Goal: Information Seeking & Learning: Learn about a topic

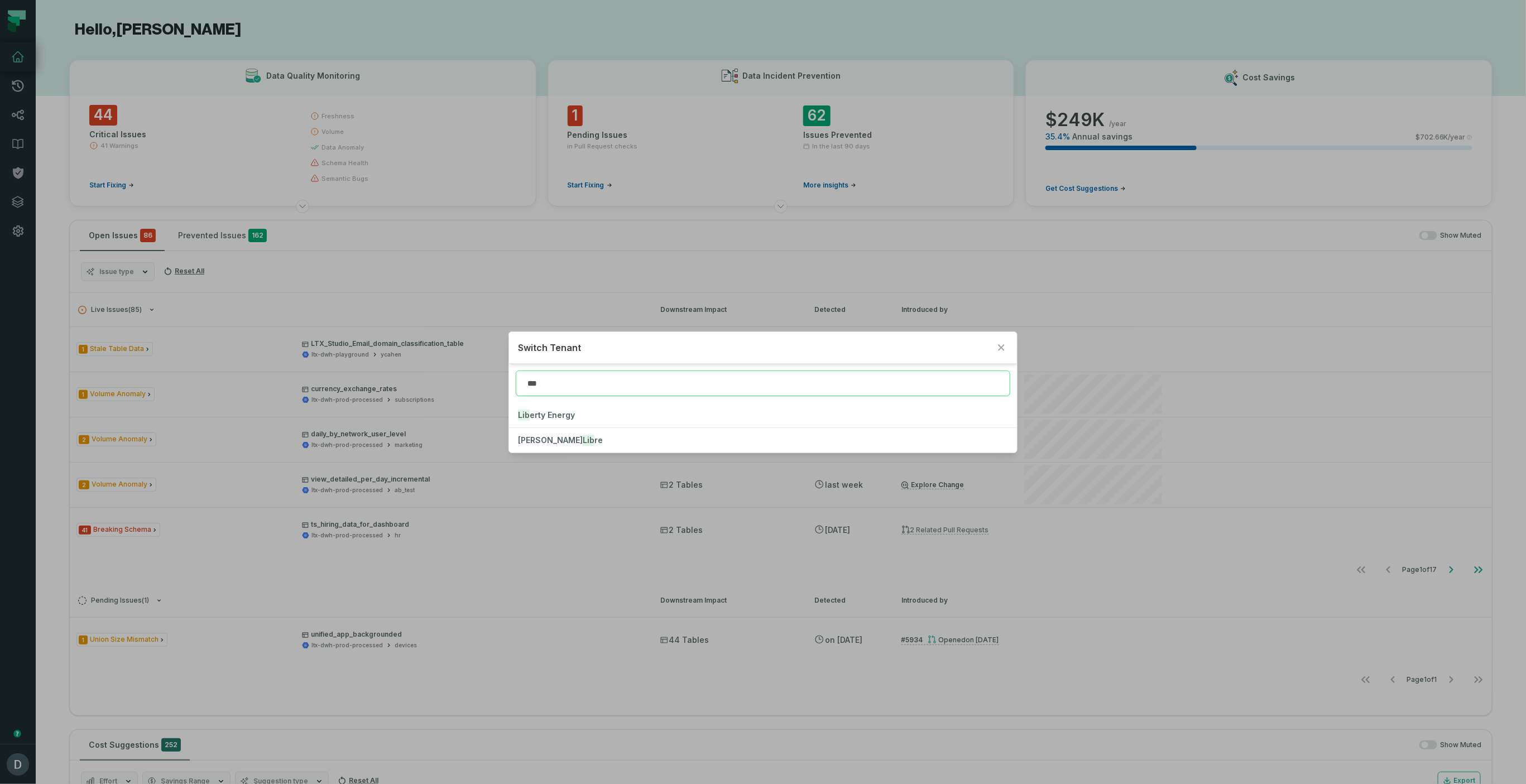
type input "***"
click button "Lib erty Energy" at bounding box center [762, 416] width 507 height 25
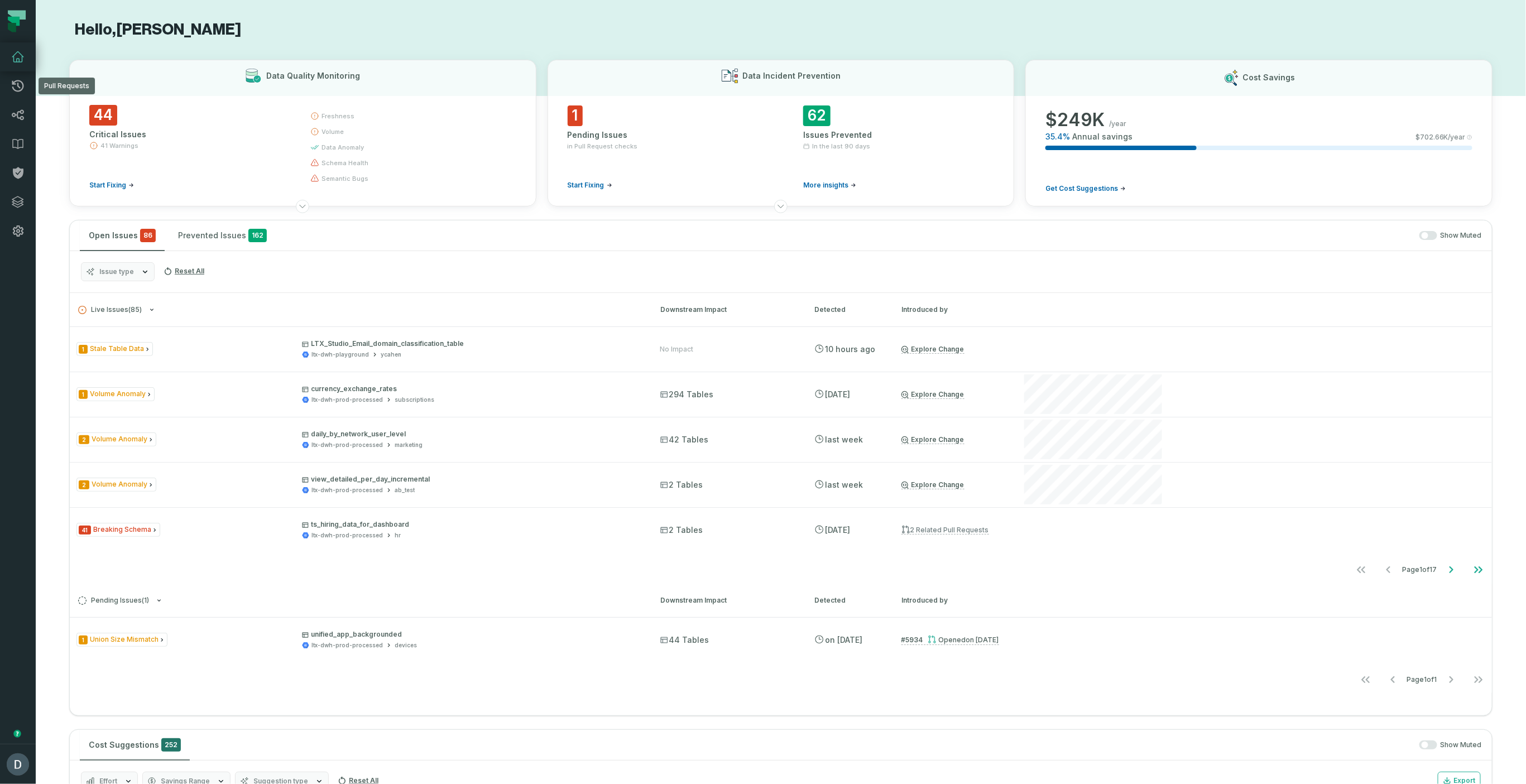
click at [0, 71] on link "Pull Requests" at bounding box center [18, 86] width 36 height 29
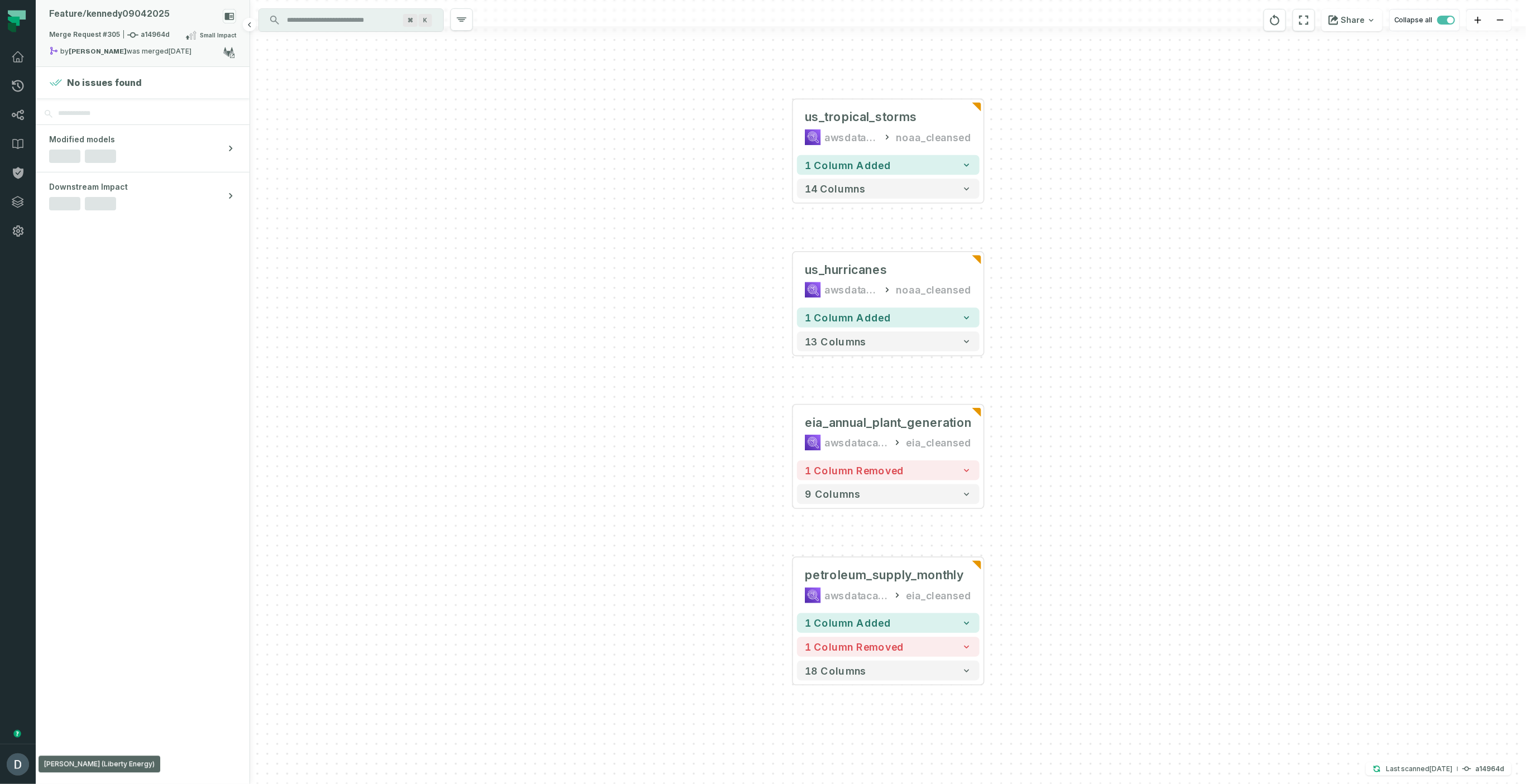
click at [178, 13] on div "Feature/ kennedy09042025" at bounding box center [143, 19] width 187 height 20
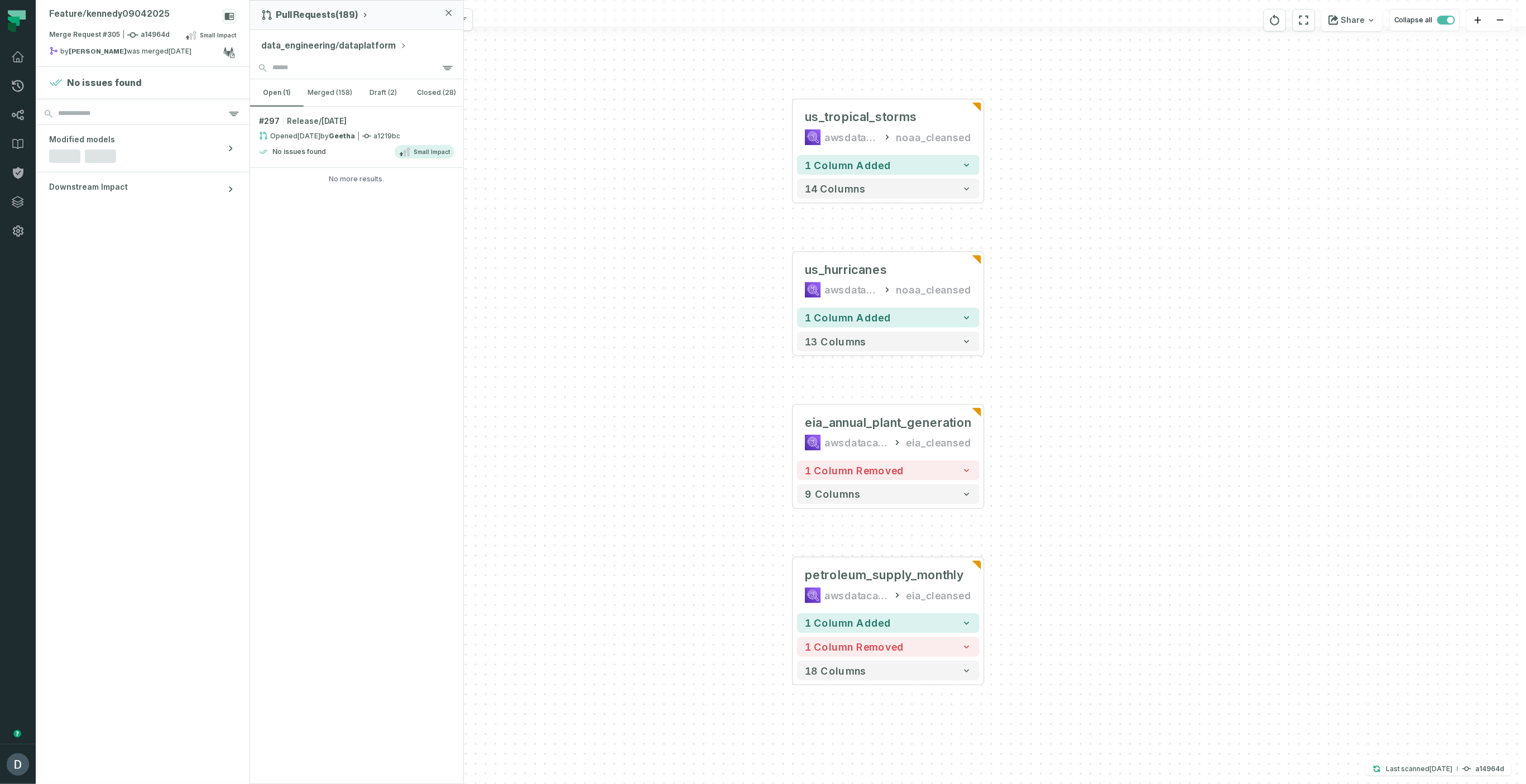
click at [311, 43] on button "data_engineering/dataplatform" at bounding box center [334, 45] width 145 height 13
click at [351, 92] on button "merged (158)" at bounding box center [330, 93] width 54 height 27
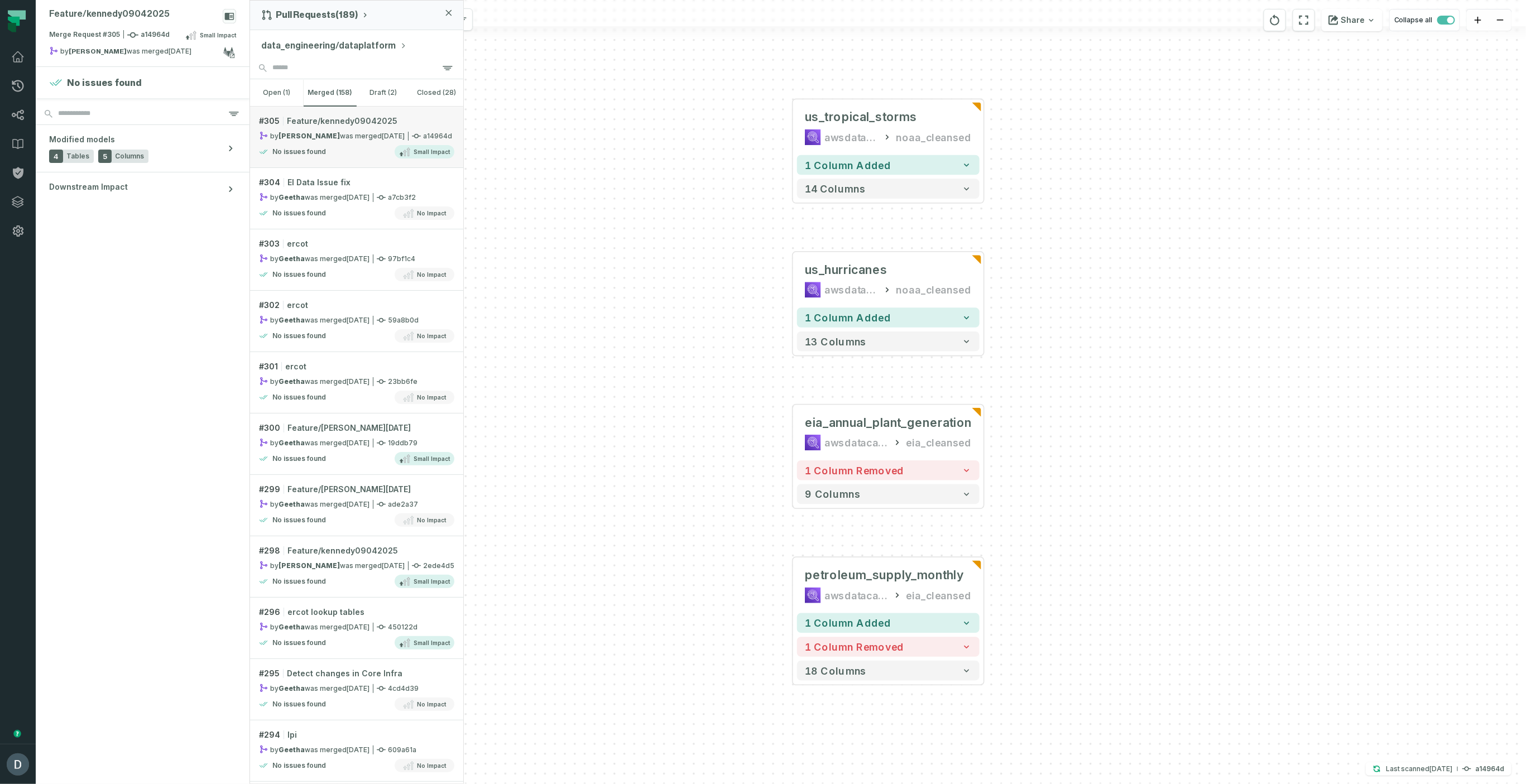
click at [342, 129] on link "# 305 Feature/kennedy09042025 by kennedy bruce was merged 9/6/2025, 5:00:38 AM …" at bounding box center [356, 136] width 213 height 62
click at [26, 67] on link "Dashboard" at bounding box center [18, 57] width 36 height 29
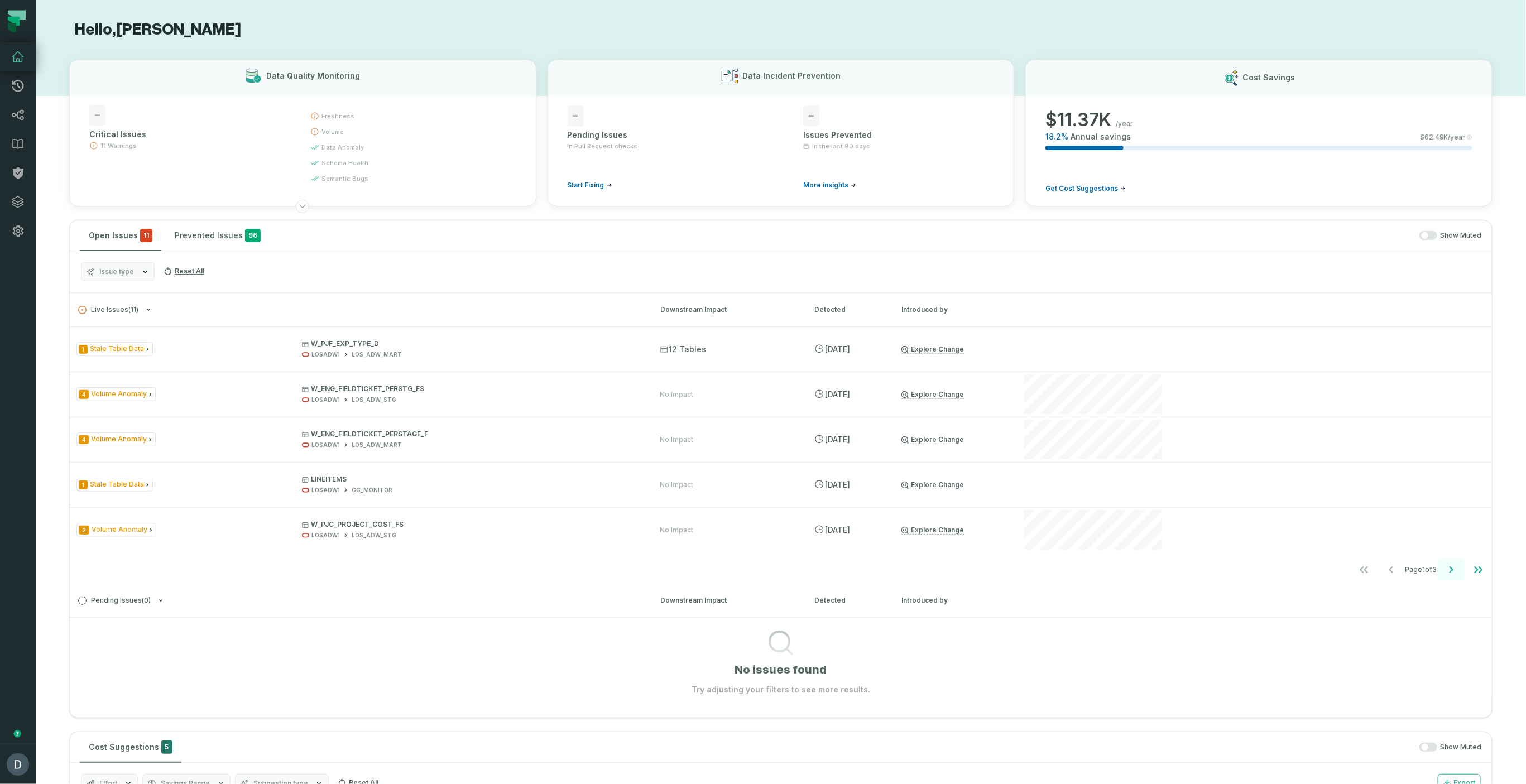
click at [1448, 563] on icon "Go to next page" at bounding box center [1451, 569] width 13 height 13
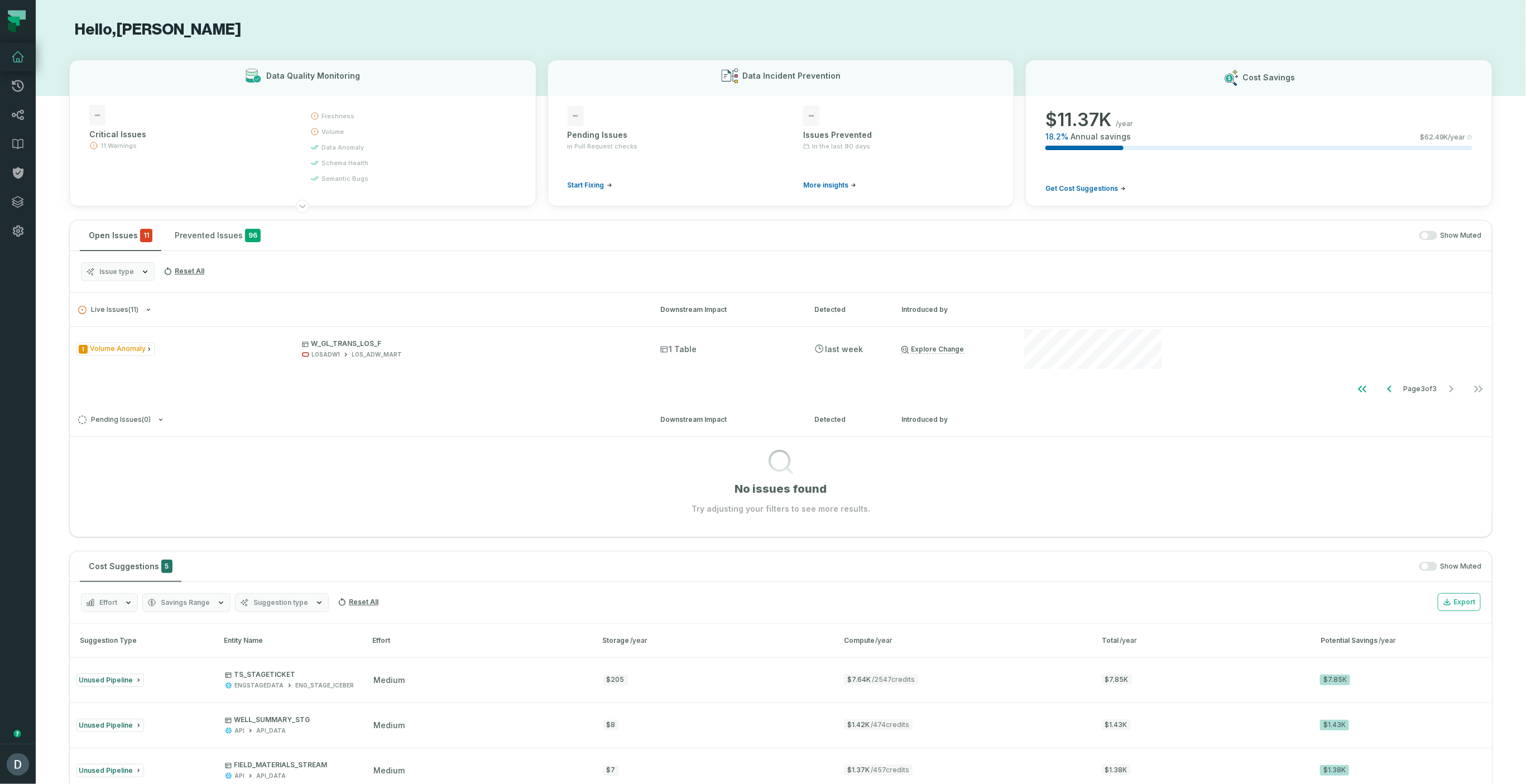
click at [130, 277] on button "Issue type" at bounding box center [118, 271] width 74 height 19
click at [144, 336] on label "Data Contract Compilation" at bounding box center [150, 338] width 138 height 22
click at [97, 336] on button "Data Contract Compilation" at bounding box center [93, 339] width 9 height 9
click at [232, 466] on section "No issues found Try adjusting your filters to see more results." at bounding box center [781, 478] width 1422 height 78
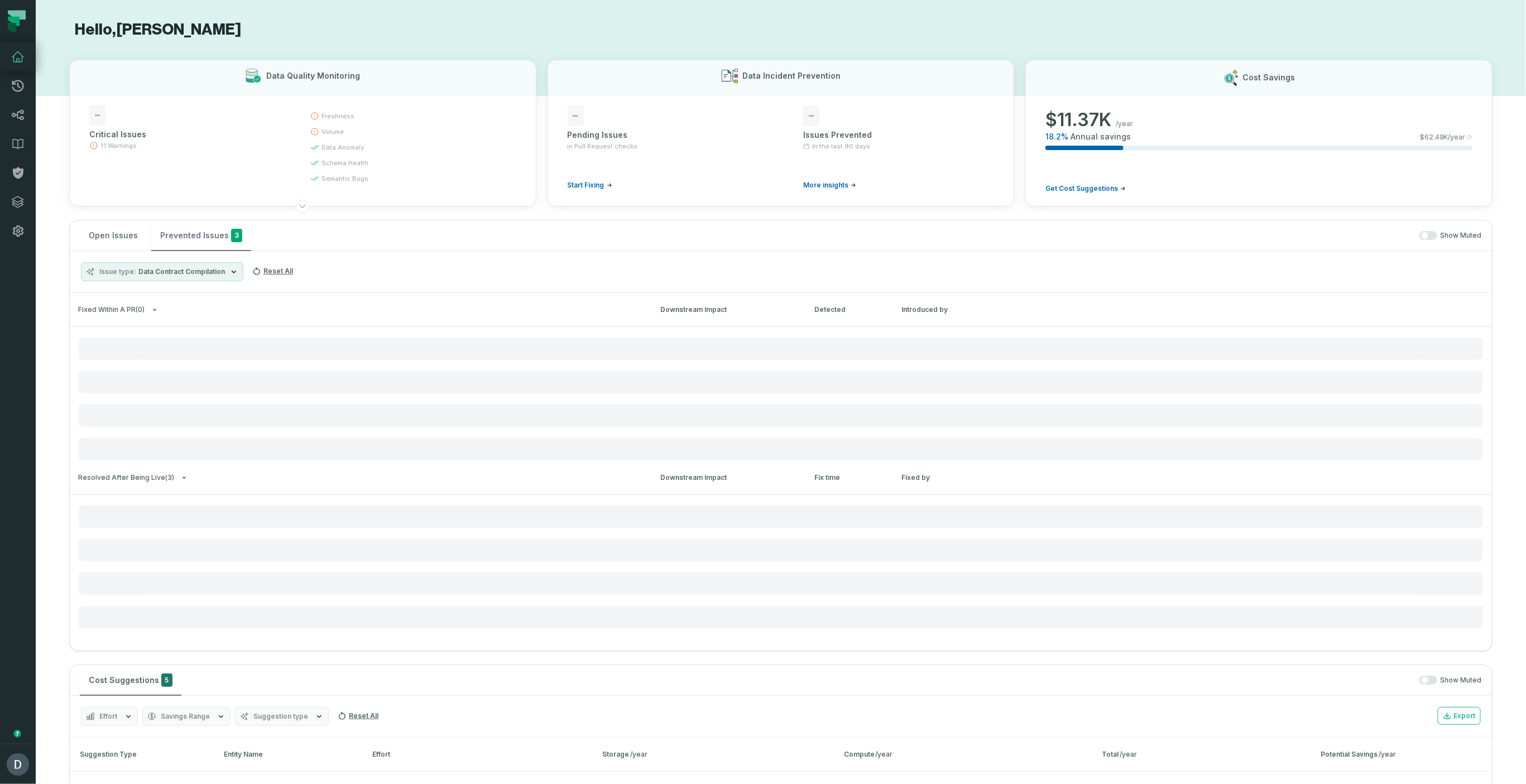
click at [215, 243] on button "Prevented Issues 3" at bounding box center [201, 235] width 100 height 30
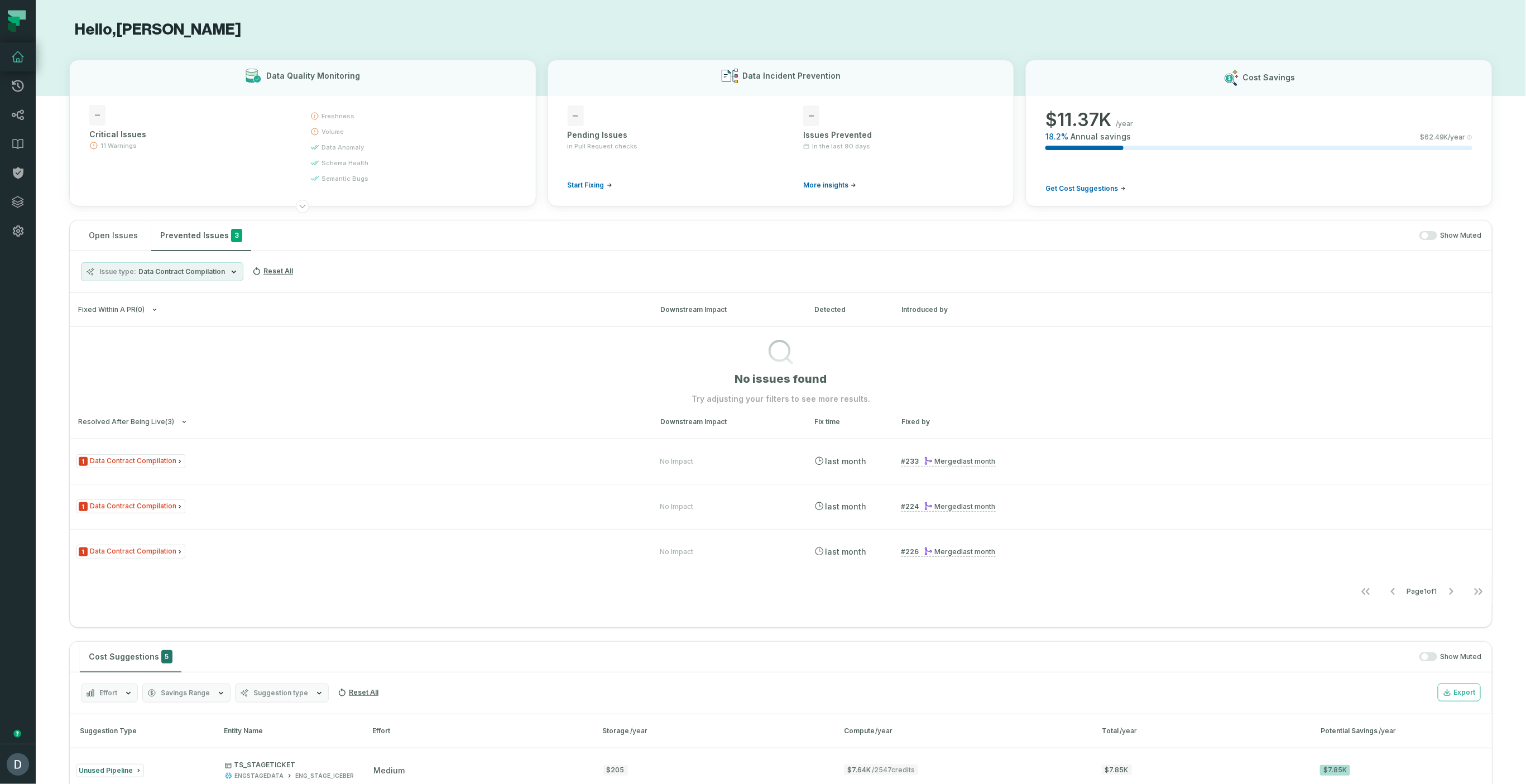
click at [112, 252] on div "Issue type Data Contract Compilation Reset All" at bounding box center [781, 271] width 1422 height 42
click at [104, 244] on button "Open Issues" at bounding box center [112, 235] width 67 height 30
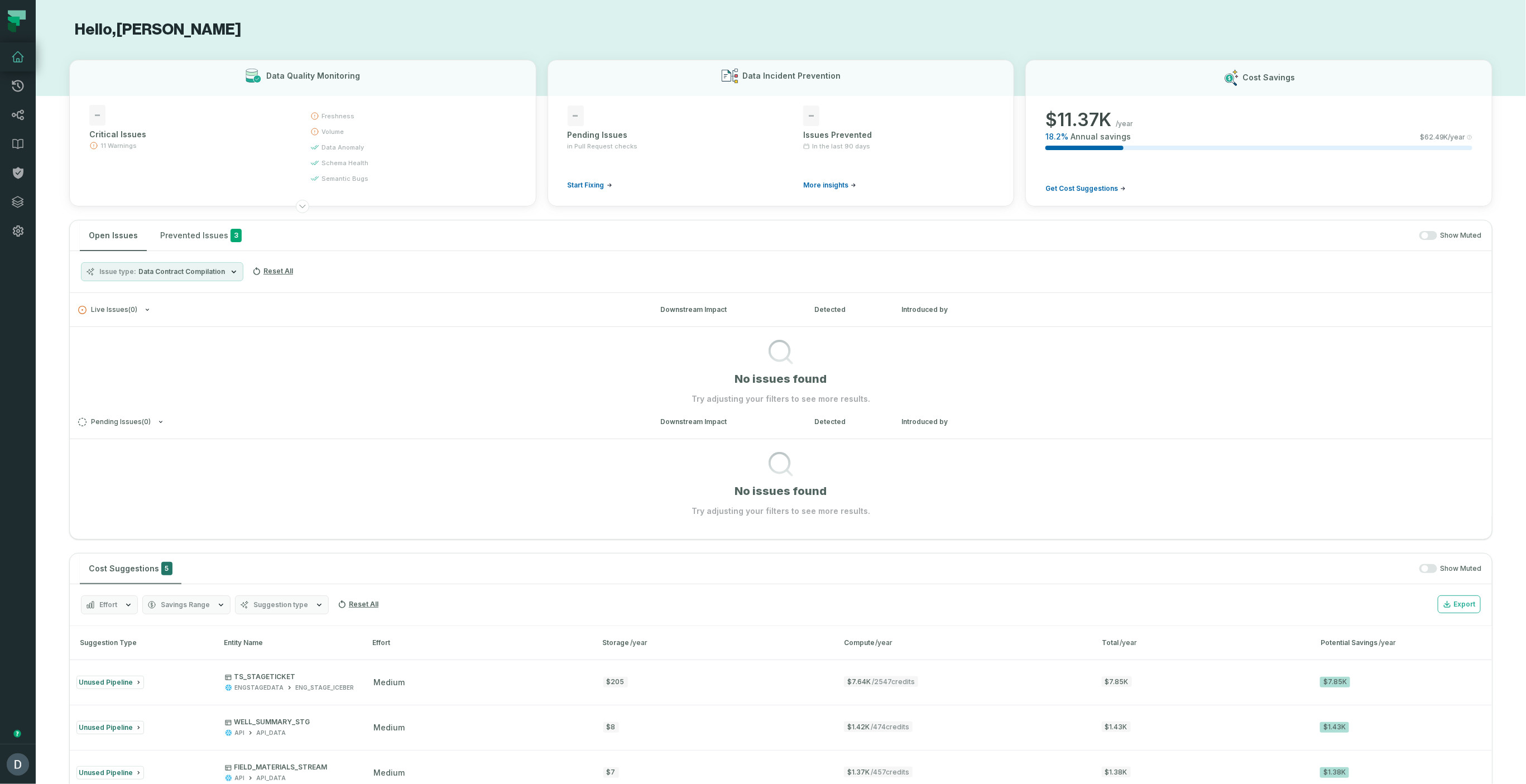
click at [1422, 236] on span "button" at bounding box center [1425, 235] width 7 height 7
click at [151, 277] on button "Issue type" at bounding box center [118, 271] width 74 height 19
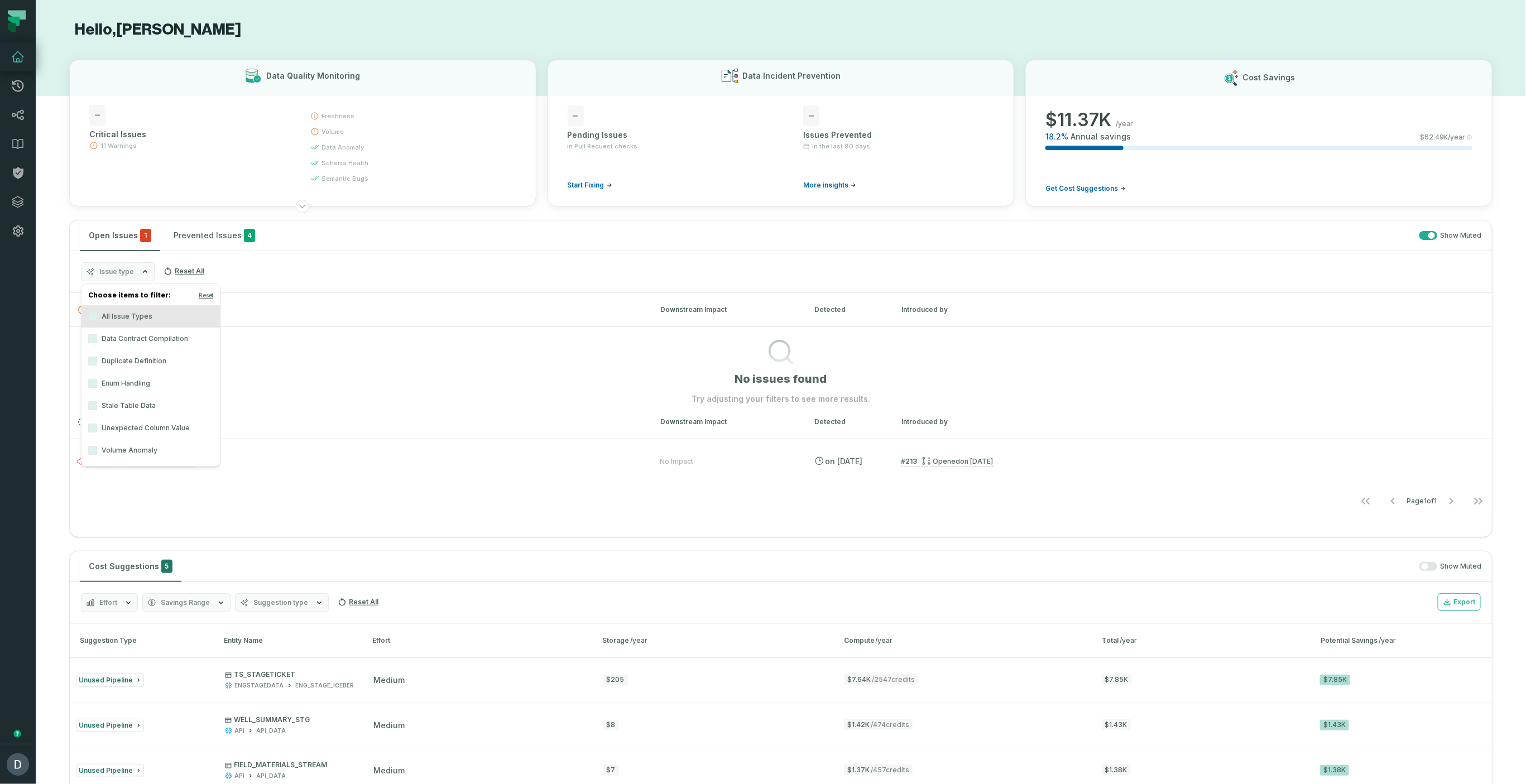
click at [150, 430] on label "Unexpected Column Value" at bounding box center [150, 427] width 138 height 22
click at [97, 430] on button "Unexpected Column Value" at bounding box center [93, 428] width 9 height 9
click at [302, 439] on section "No issues found Try adjusting your filters to see more results." at bounding box center [781, 478] width 1422 height 78
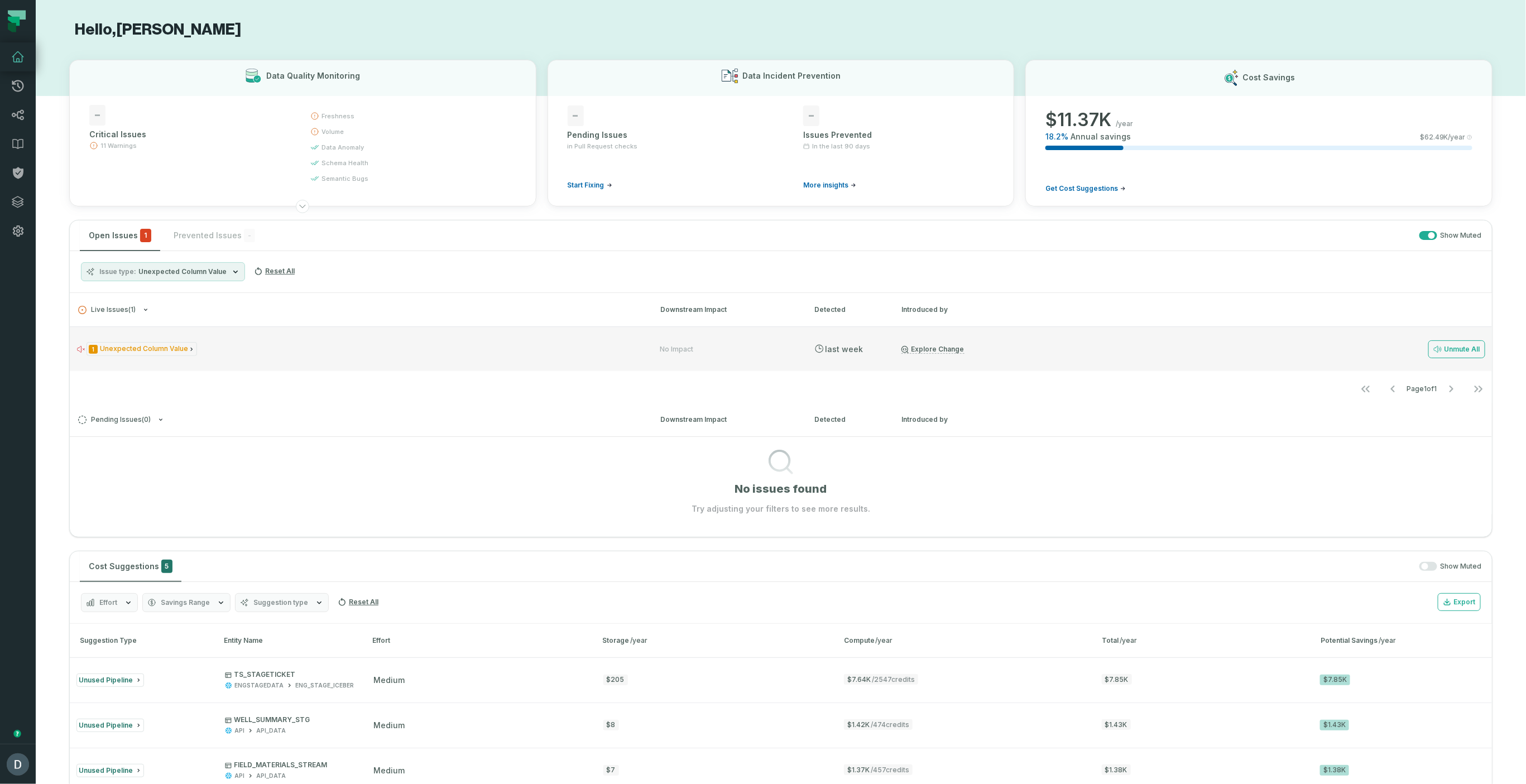
click at [257, 331] on div "1 Unexpected Column Value No Impact [DATE] 2:59:04 PM Explore Change Unmute All" at bounding box center [781, 349] width 1422 height 45
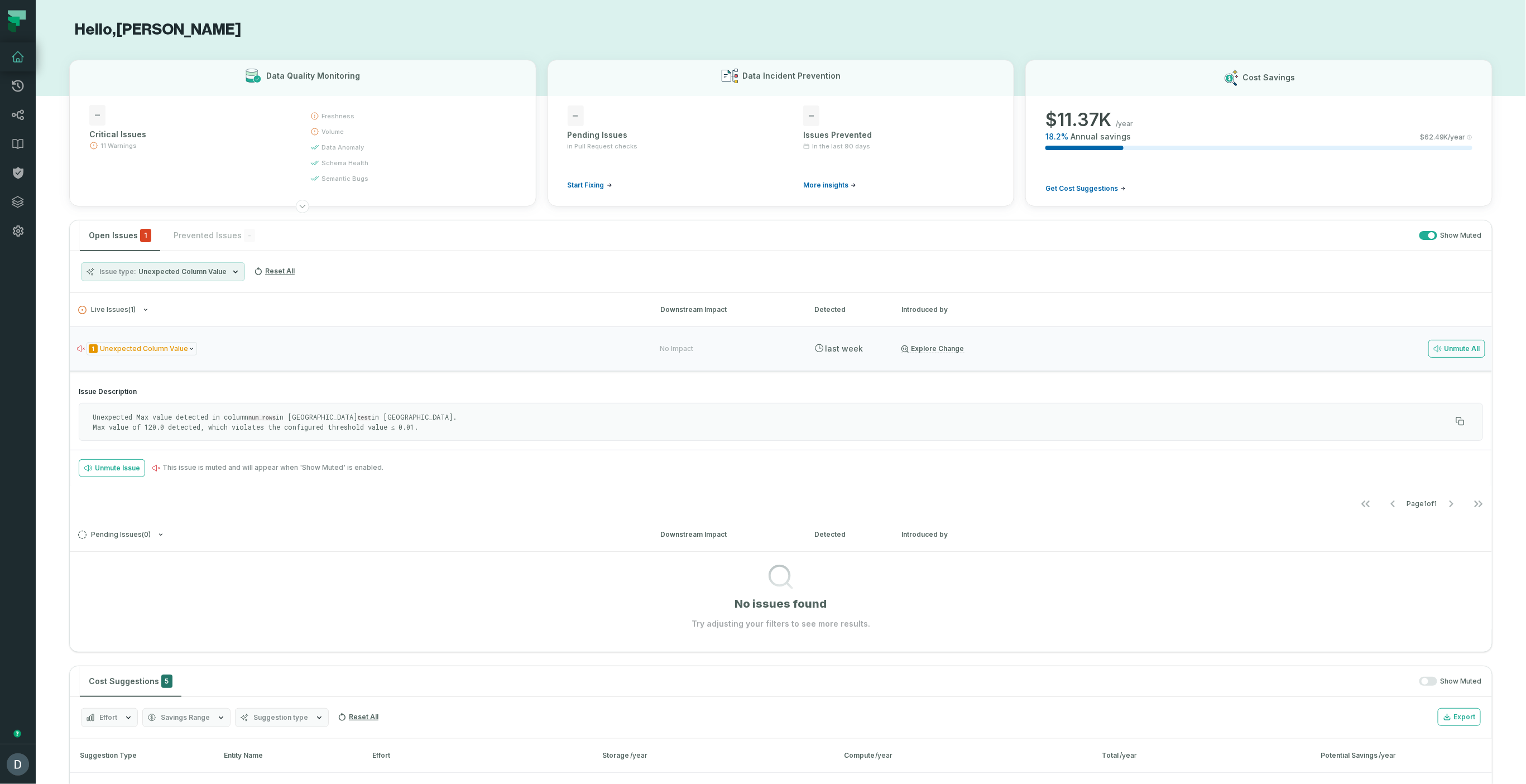
click at [168, 272] on span "Unexpected Column Value" at bounding box center [182, 272] width 88 height 9
click at [173, 338] on label "Data Contract Compilation" at bounding box center [150, 338] width 138 height 22
click at [97, 338] on button "Data Contract Compilation" at bounding box center [93, 339] width 9 height 9
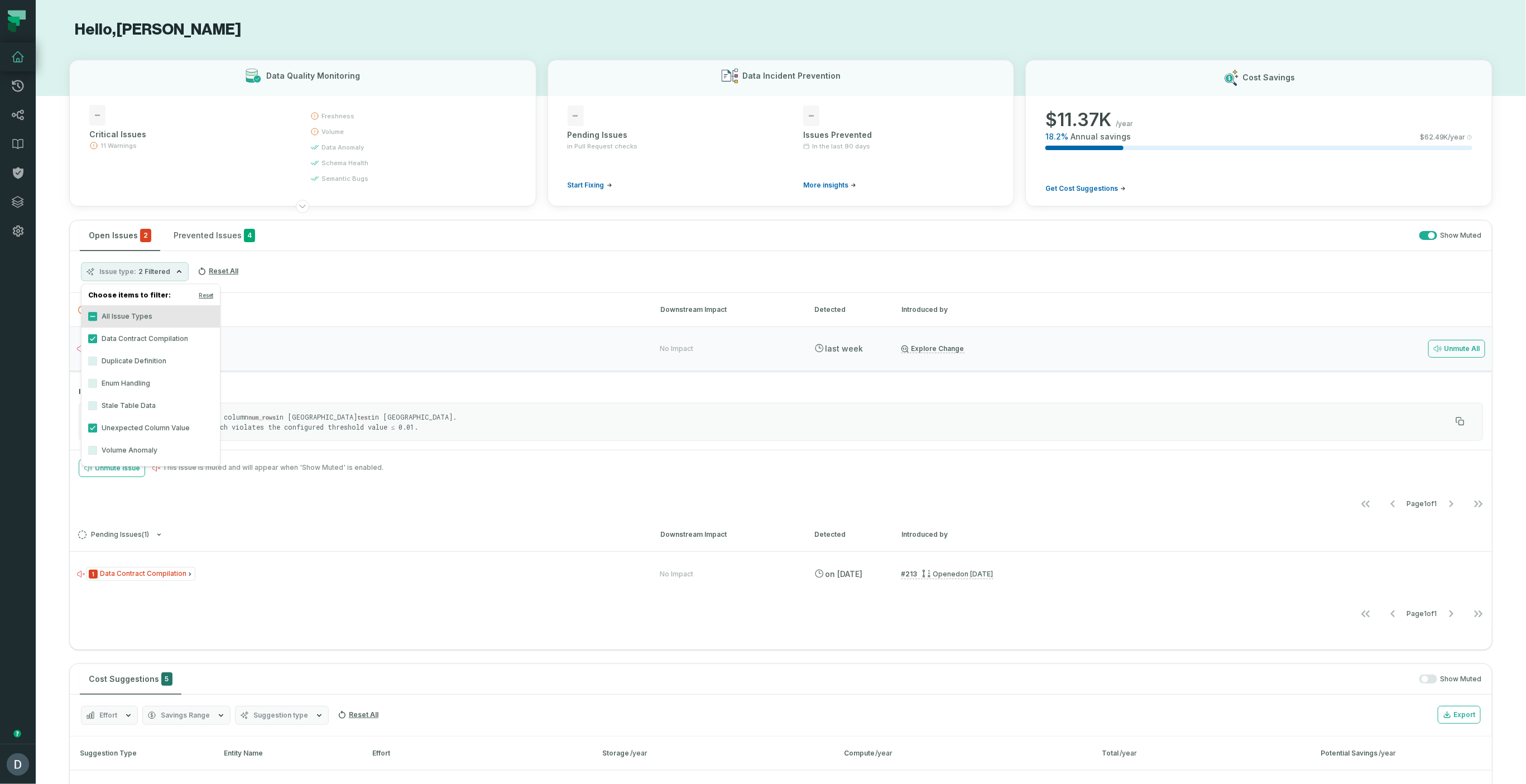
click at [310, 304] on h3 "Live Issues ( 1 ) Downstream Impact Detected Introduced by" at bounding box center [781, 309] width 1422 height 34
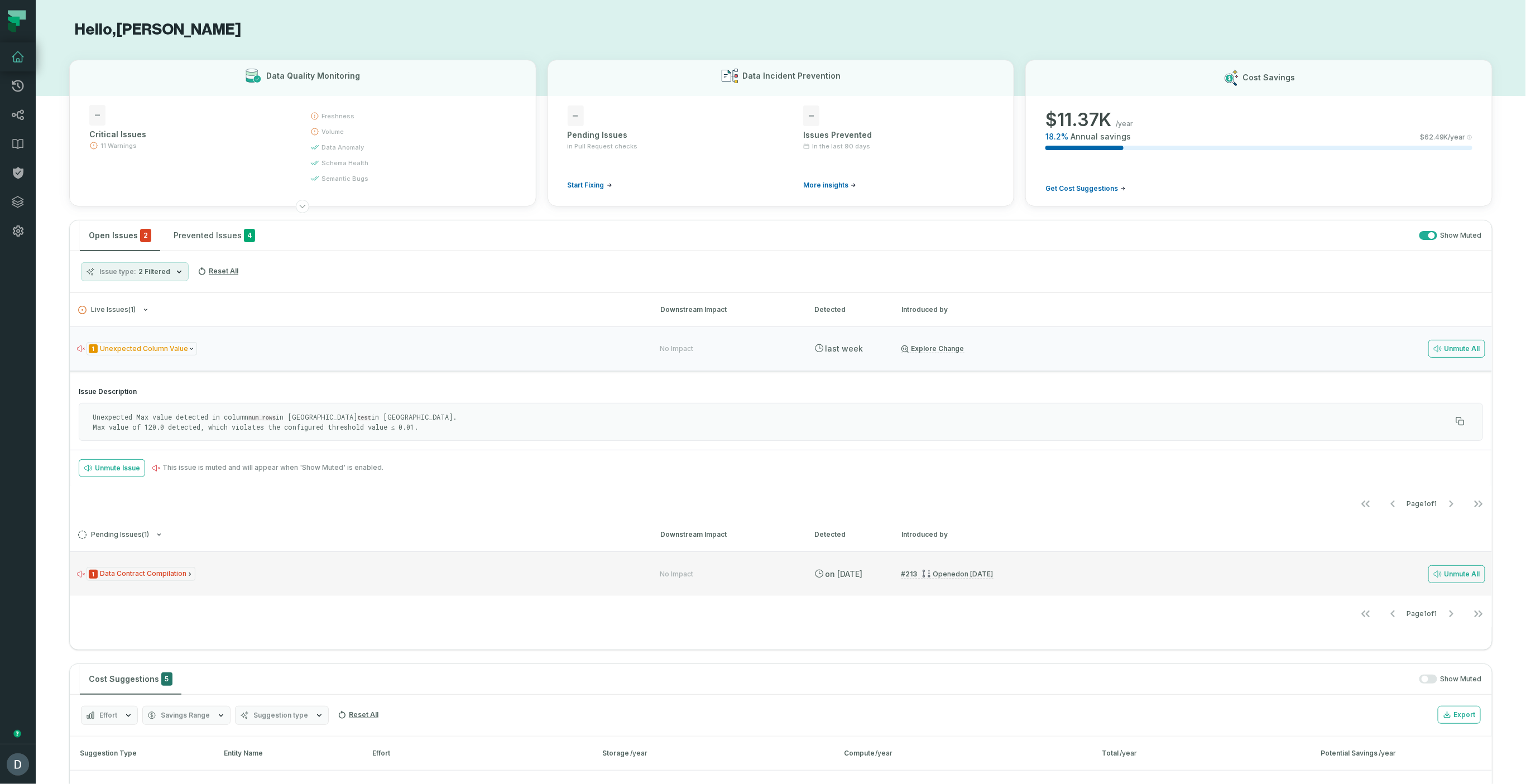
click at [195, 570] on div "1 Data Contract Compilation" at bounding box center [359, 574] width 564 height 14
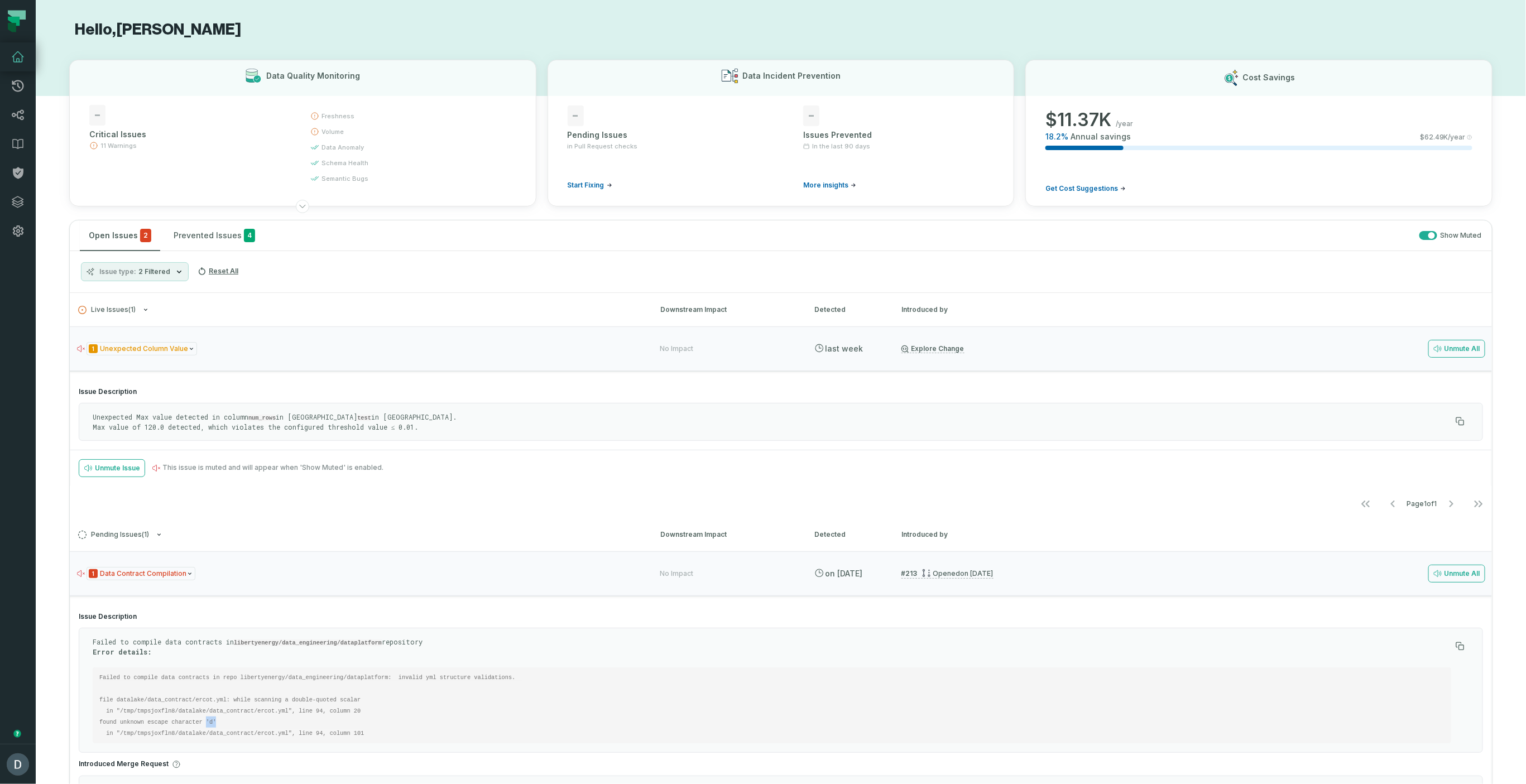
drag, startPoint x: 208, startPoint y: 720, endPoint x: 216, endPoint y: 722, distance: 8.2
click at [216, 722] on code "Failed to compile data contracts in repo libertyenergy/data_engineering/datapla…" at bounding box center [311, 705] width 423 height 62
click at [228, 722] on pre "Failed to compile data contracts in repo libertyenergy/data_engineering/datapla…" at bounding box center [772, 705] width 1358 height 76
click at [227, 722] on pre "Failed to compile data contracts in repo libertyenergy/data_engineering/datapla…" at bounding box center [772, 705] width 1358 height 76
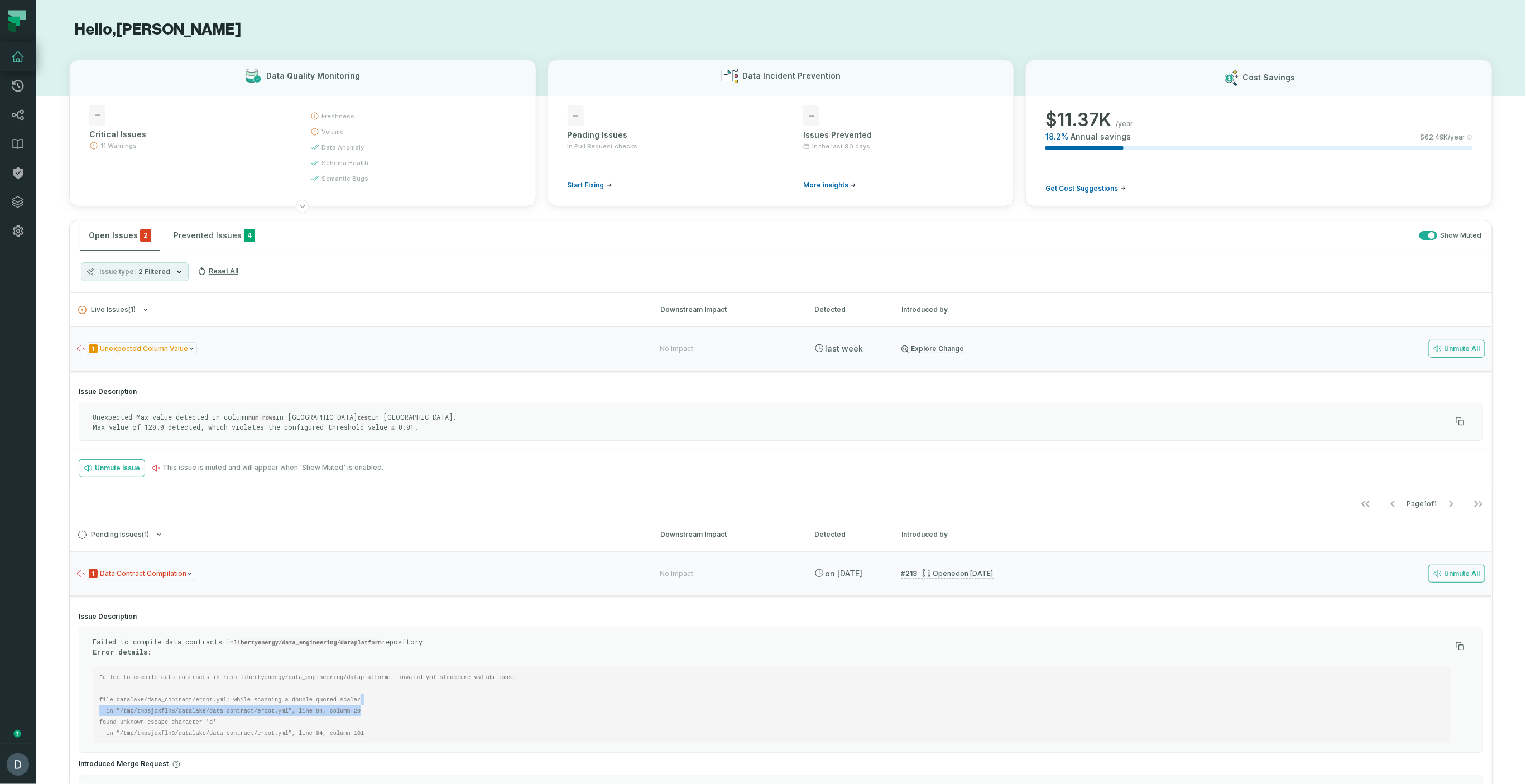
drag, startPoint x: 366, startPoint y: 704, endPoint x: 394, endPoint y: 714, distance: 29.7
click at [377, 708] on pre "Failed to compile data contracts in repo libertyenergy/data_engineering/datapla…" at bounding box center [772, 705] width 1358 height 76
click at [395, 721] on pre "Failed to compile data contracts in repo libertyenergy/data_engineering/datapla…" at bounding box center [772, 705] width 1358 height 76
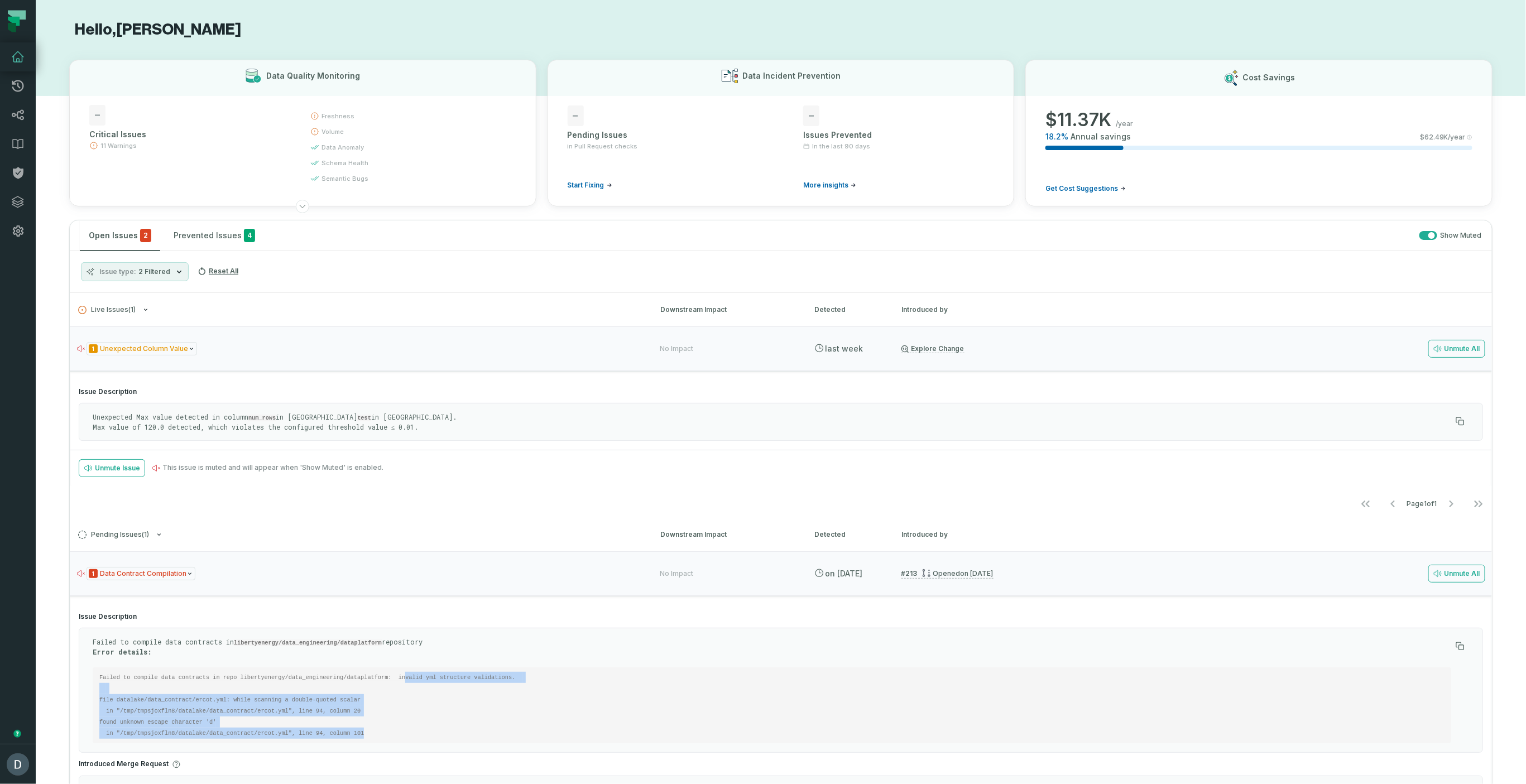
drag, startPoint x: 395, startPoint y: 729, endPoint x: 390, endPoint y: 679, distance: 50.2
click at [403, 678] on pre "Failed to compile data contracts in repo libertyenergy/data_engineering/datapla…" at bounding box center [772, 705] width 1358 height 76
click at [390, 689] on pre "Failed to compile data contracts in repo libertyenergy/data_engineering/datapla…" at bounding box center [772, 705] width 1358 height 76
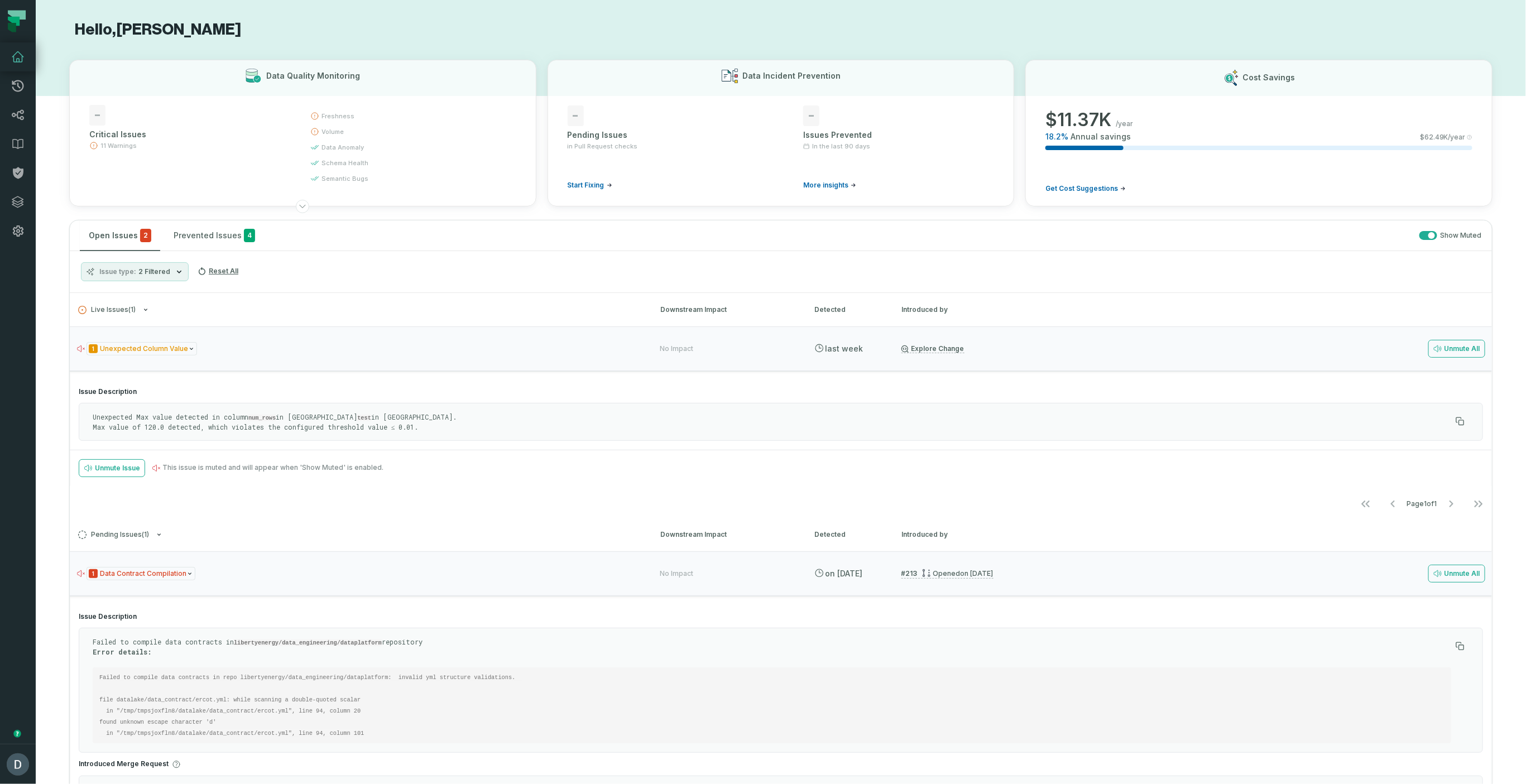
click at [260, 412] on p "Unexpected Max value detected in column num_rows in Query test in [GEOGRAPHIC_D…" at bounding box center [772, 421] width 1358 height 19
click at [415, 431] on div "Unexpected Max value detected in column num_rows in Query test in [GEOGRAPHIC_D…" at bounding box center [780, 422] width 1404 height 38
click at [169, 392] on h4 "Issue Description" at bounding box center [780, 392] width 1404 height 9
click at [14, 224] on icon at bounding box center [18, 230] width 13 height 13
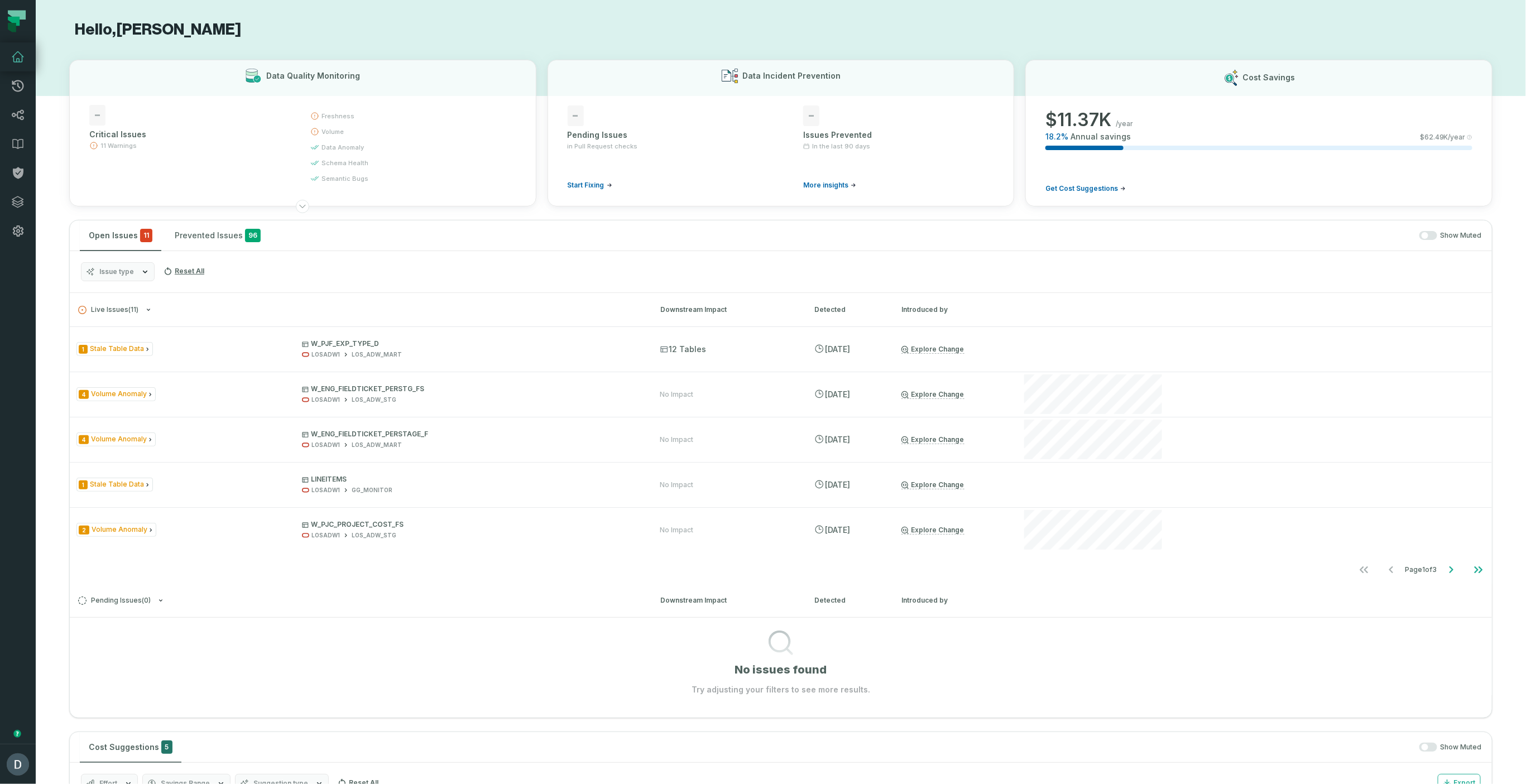
click at [141, 268] on icon "button" at bounding box center [145, 272] width 9 height 9
click at [1425, 232] on button "button" at bounding box center [1428, 235] width 18 height 9
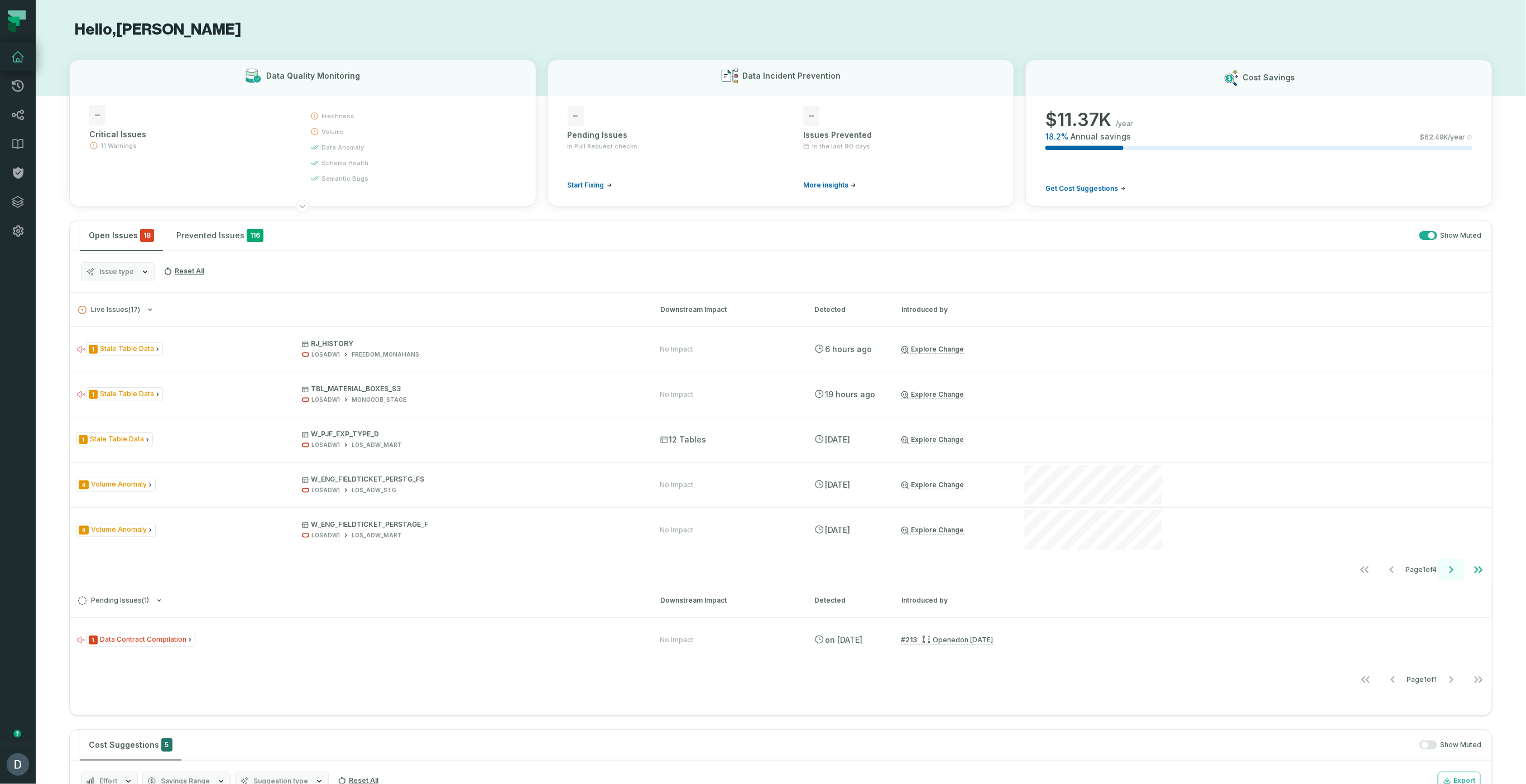
click at [1445, 574] on icon "Go to next page" at bounding box center [1451, 569] width 13 height 13
click at [1445, 571] on icon "Go to next page" at bounding box center [1451, 569] width 13 height 13
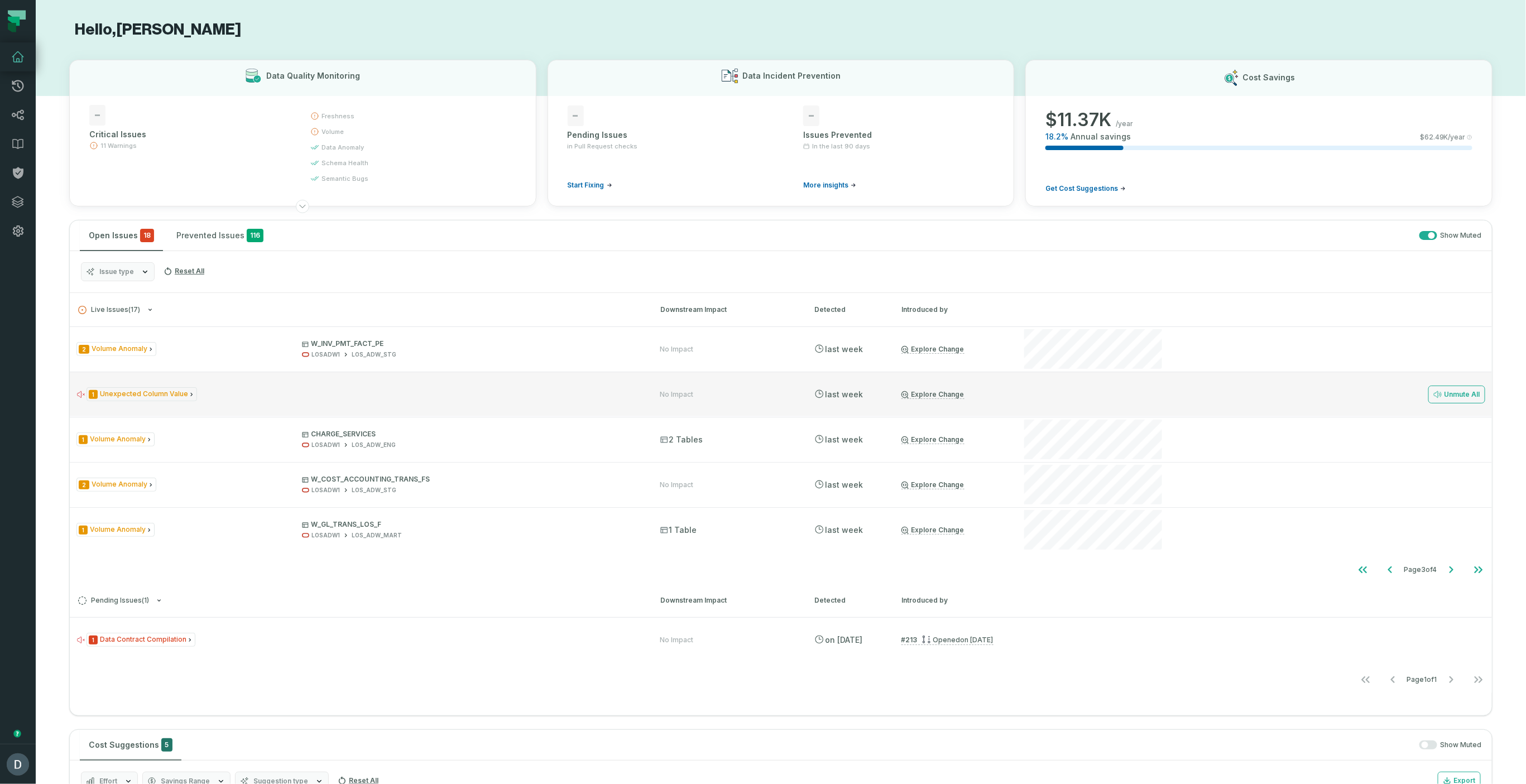
click at [593, 395] on div "1 Unexpected Column Value" at bounding box center [359, 394] width 564 height 14
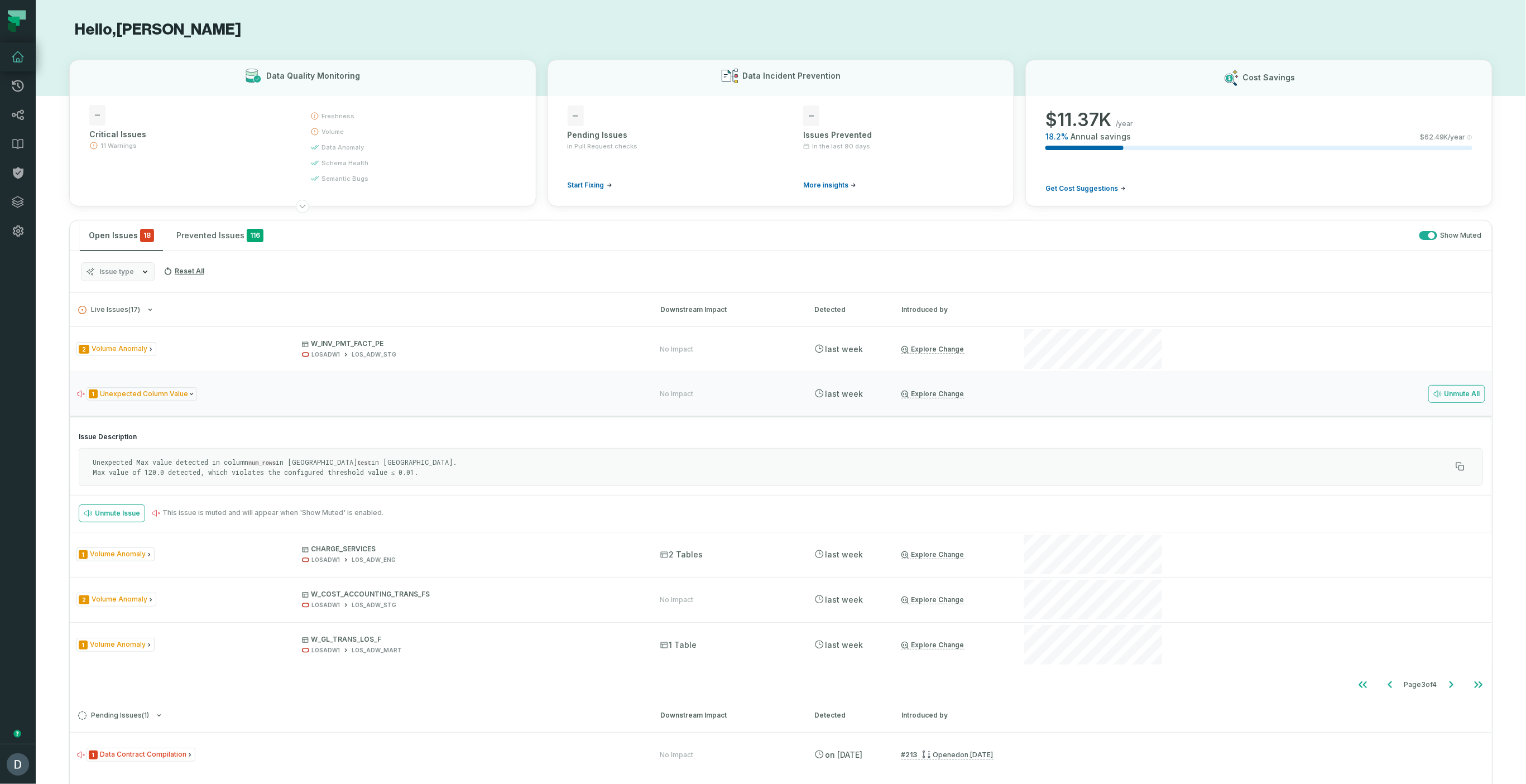
click at [357, 460] on code "test" at bounding box center [364, 463] width 14 height 7
click at [17, 232] on icon at bounding box center [18, 231] width 11 height 12
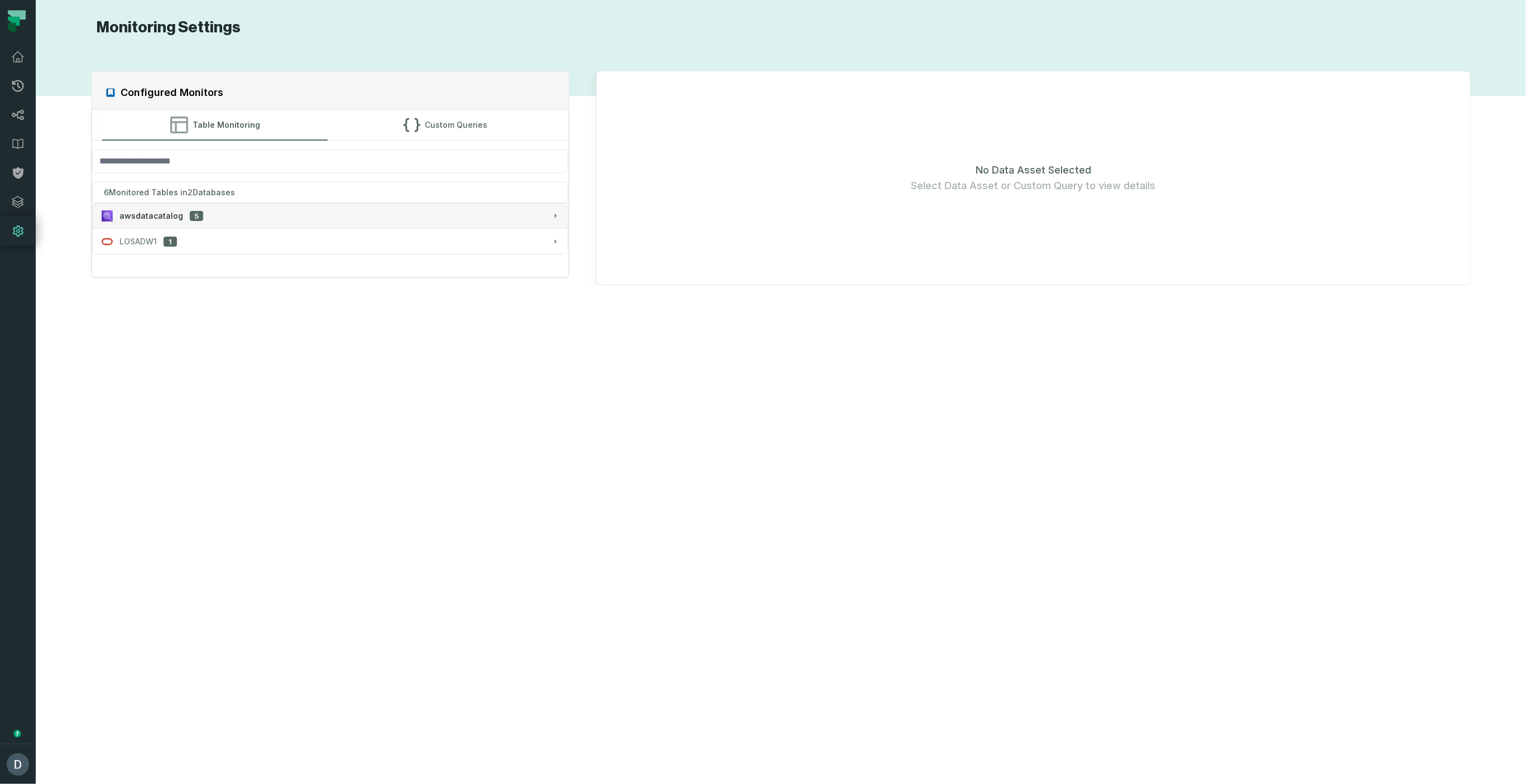
click at [168, 210] on span "awsdatacatalog" at bounding box center [151, 216] width 63 height 12
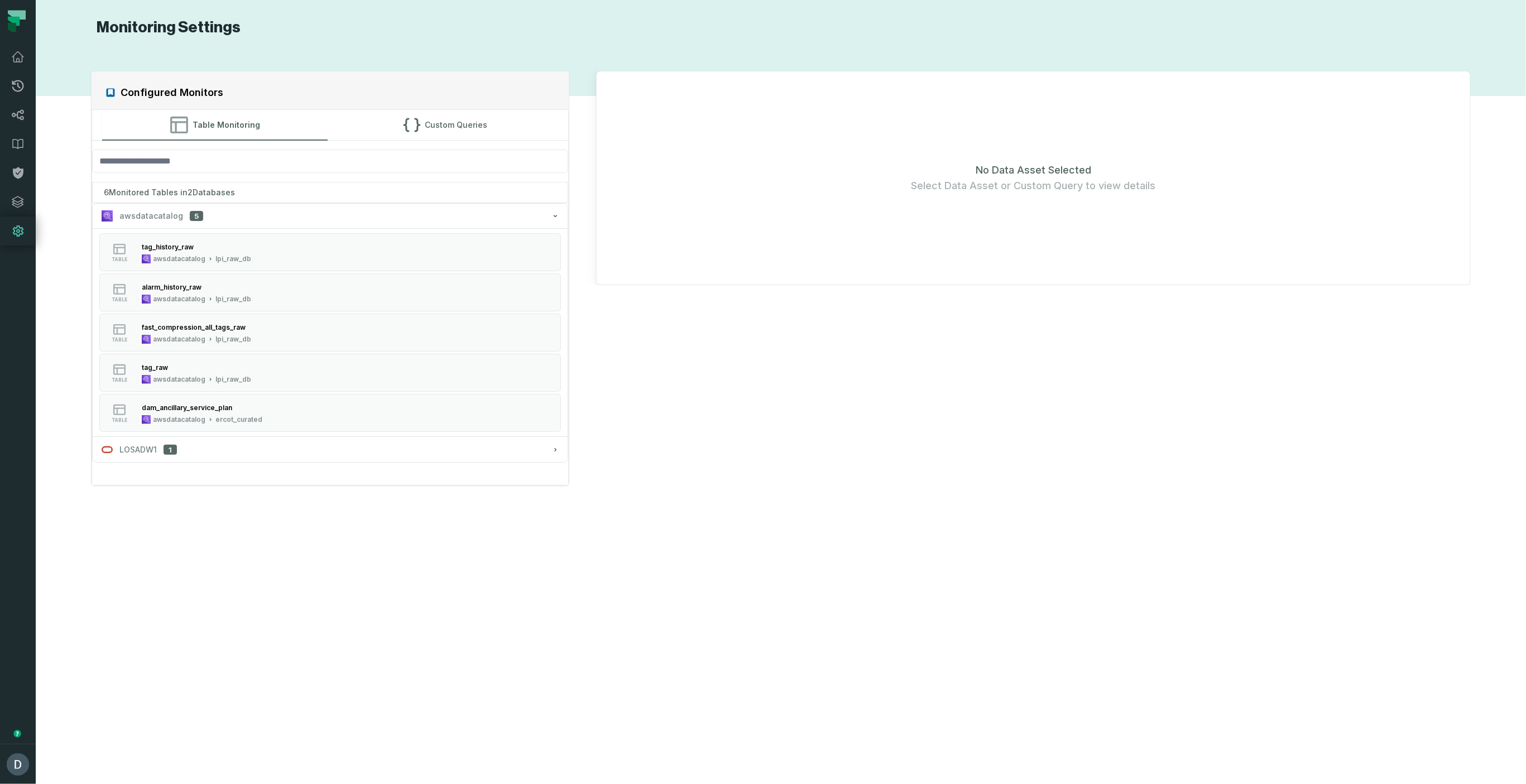
click at [418, 105] on div "Configured Monitors" at bounding box center [330, 90] width 477 height 38
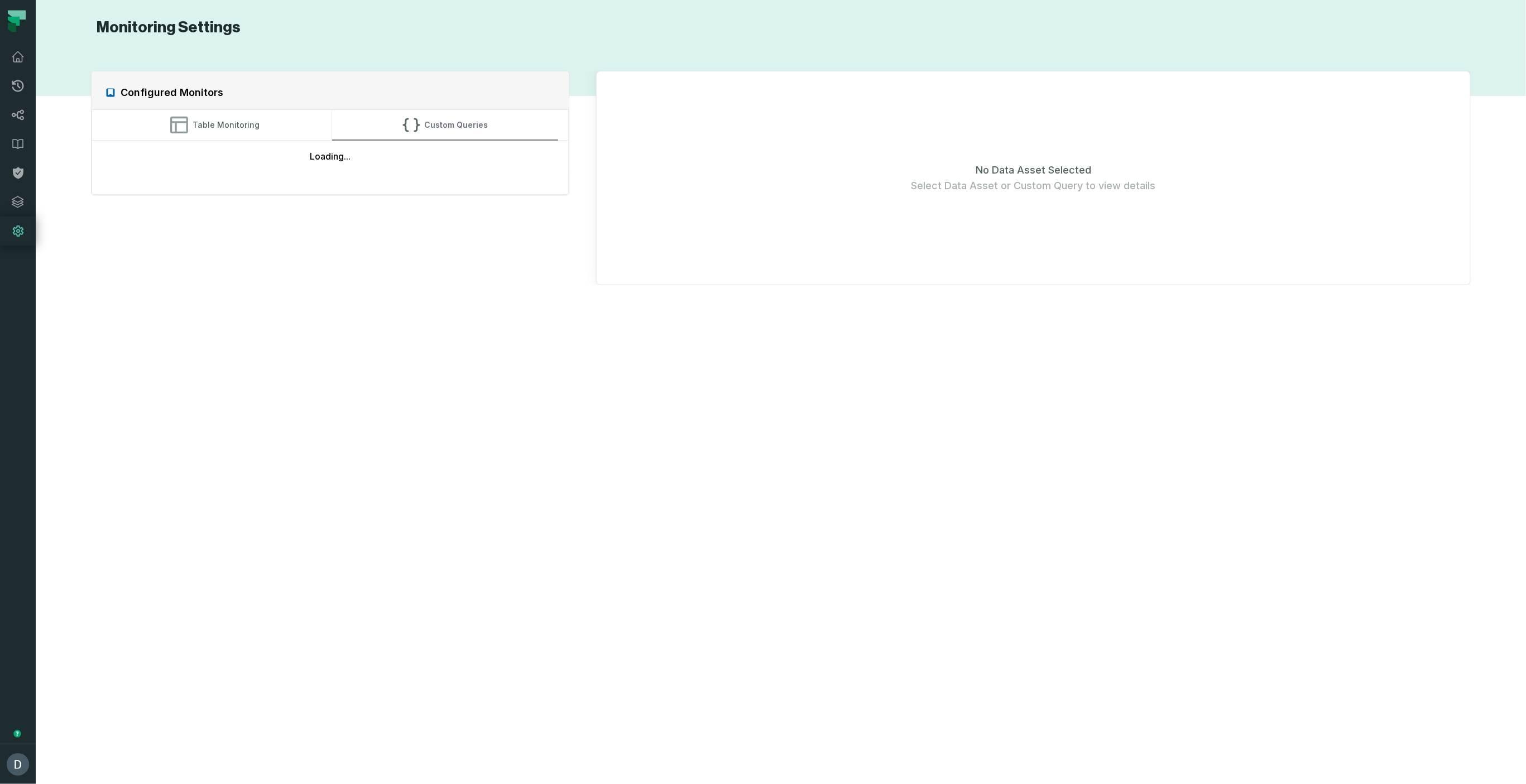
click at [419, 111] on button "Custom Queries" at bounding box center [444, 125] width 226 height 30
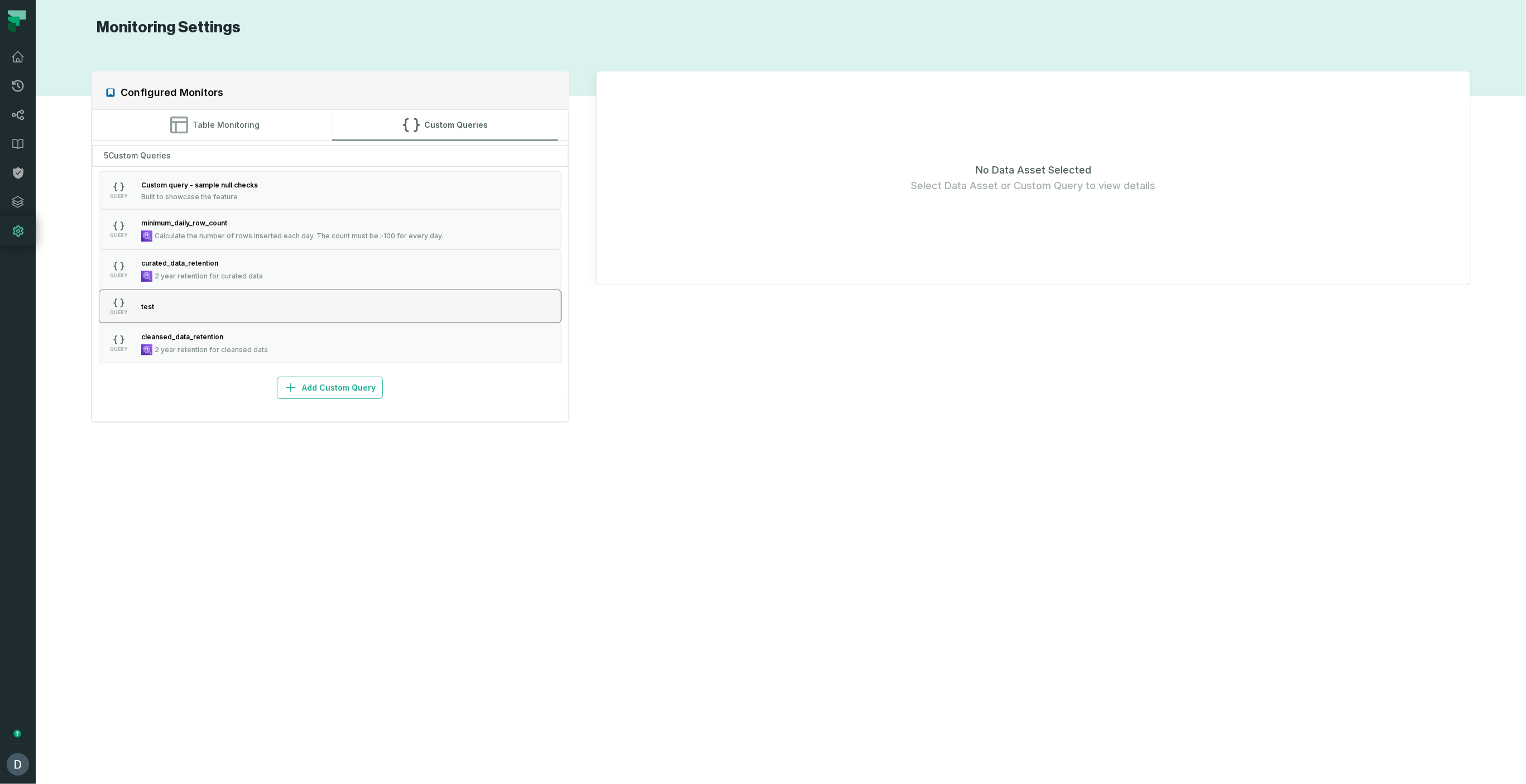
click at [204, 306] on button "QUERY test" at bounding box center [330, 307] width 462 height 34
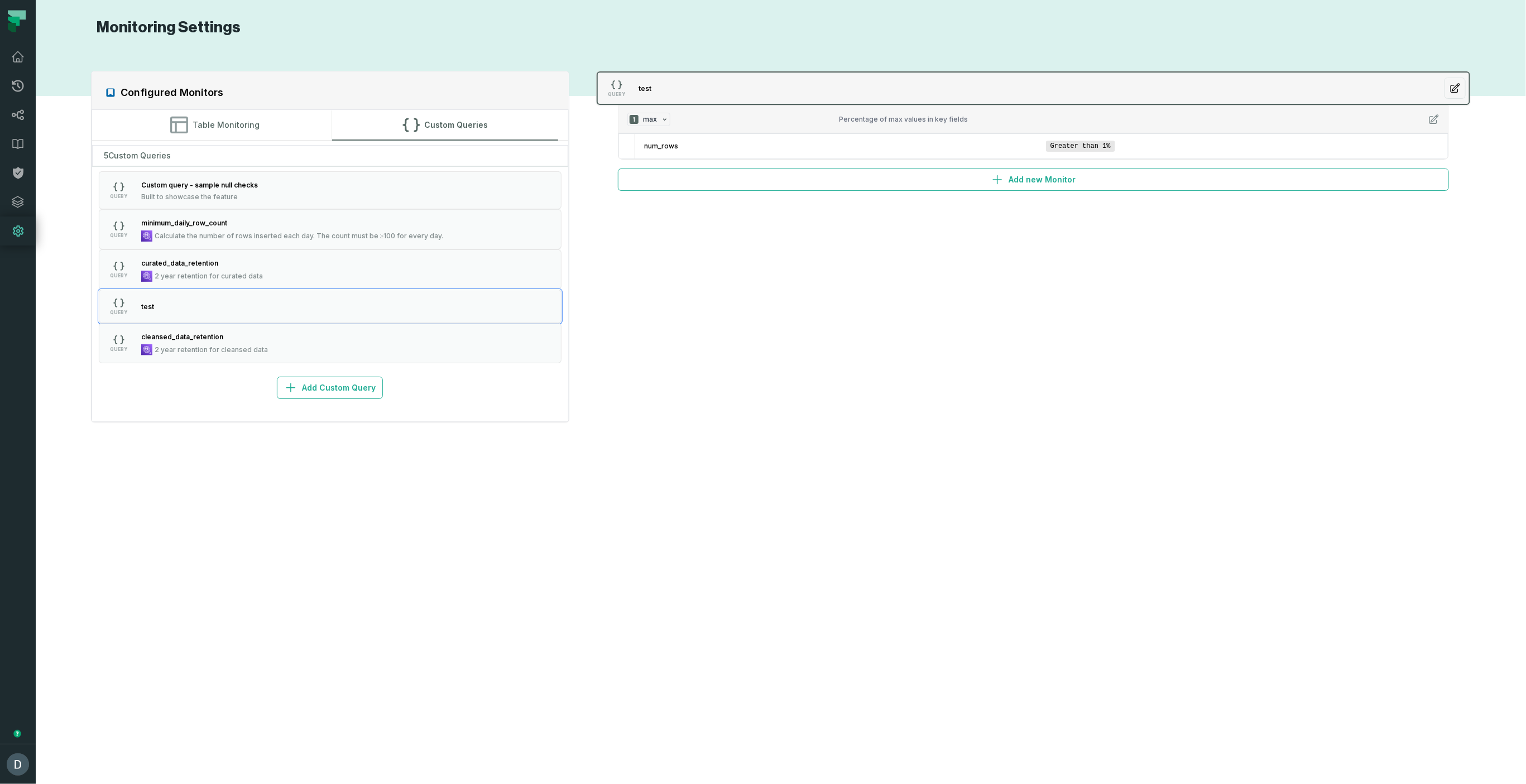
click at [1449, 87] on button "button" at bounding box center [1456, 88] width 21 height 21
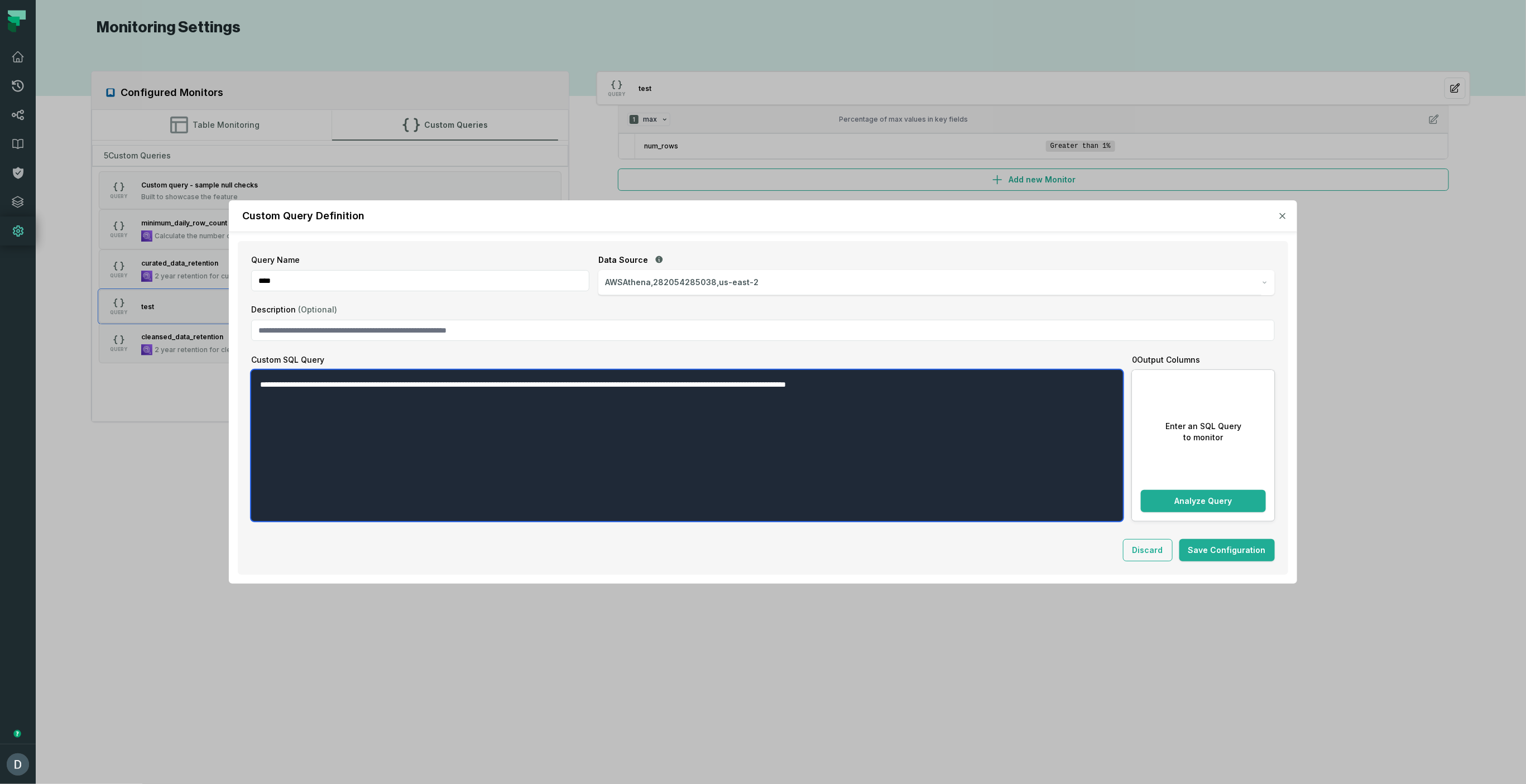
click at [494, 410] on textarea "**********" at bounding box center [686, 446] width 872 height 152
click at [304, 382] on textarea "**********" at bounding box center [686, 446] width 872 height 152
click at [346, 383] on textarea "**********" at bounding box center [686, 446] width 872 height 152
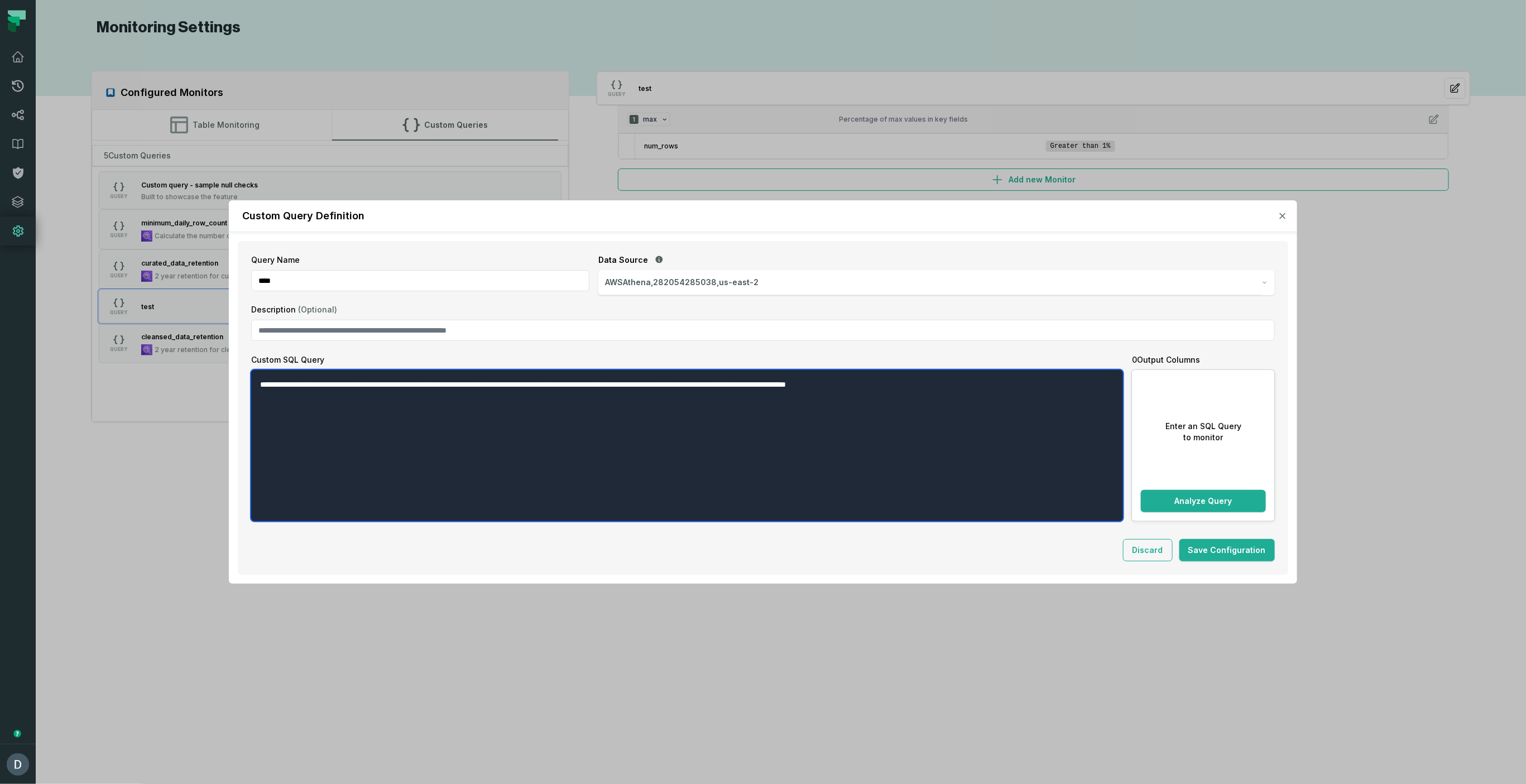
click at [400, 382] on textarea "**********" at bounding box center [686, 446] width 872 height 152
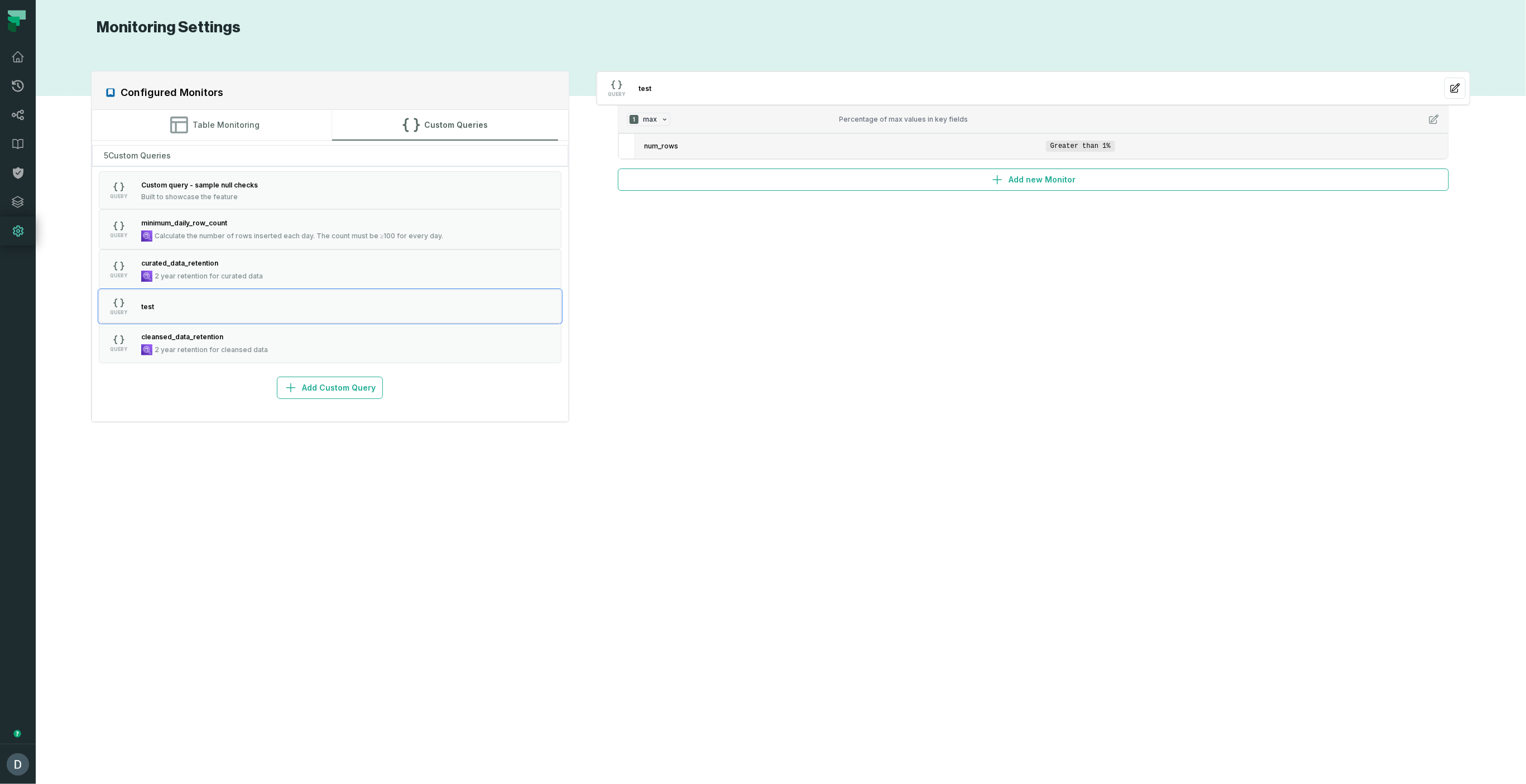
click at [676, 151] on li "num_rows Greater than 1%" at bounding box center [1041, 146] width 813 height 25
click at [679, 146] on span "num_rows" at bounding box center [842, 146] width 397 height 9
click at [1123, 145] on li "num_rows Greater than 1%" at bounding box center [1041, 146] width 813 height 25
click at [651, 115] on span "max" at bounding box center [650, 120] width 14 height 9
click at [651, 118] on span "max" at bounding box center [650, 120] width 14 height 9
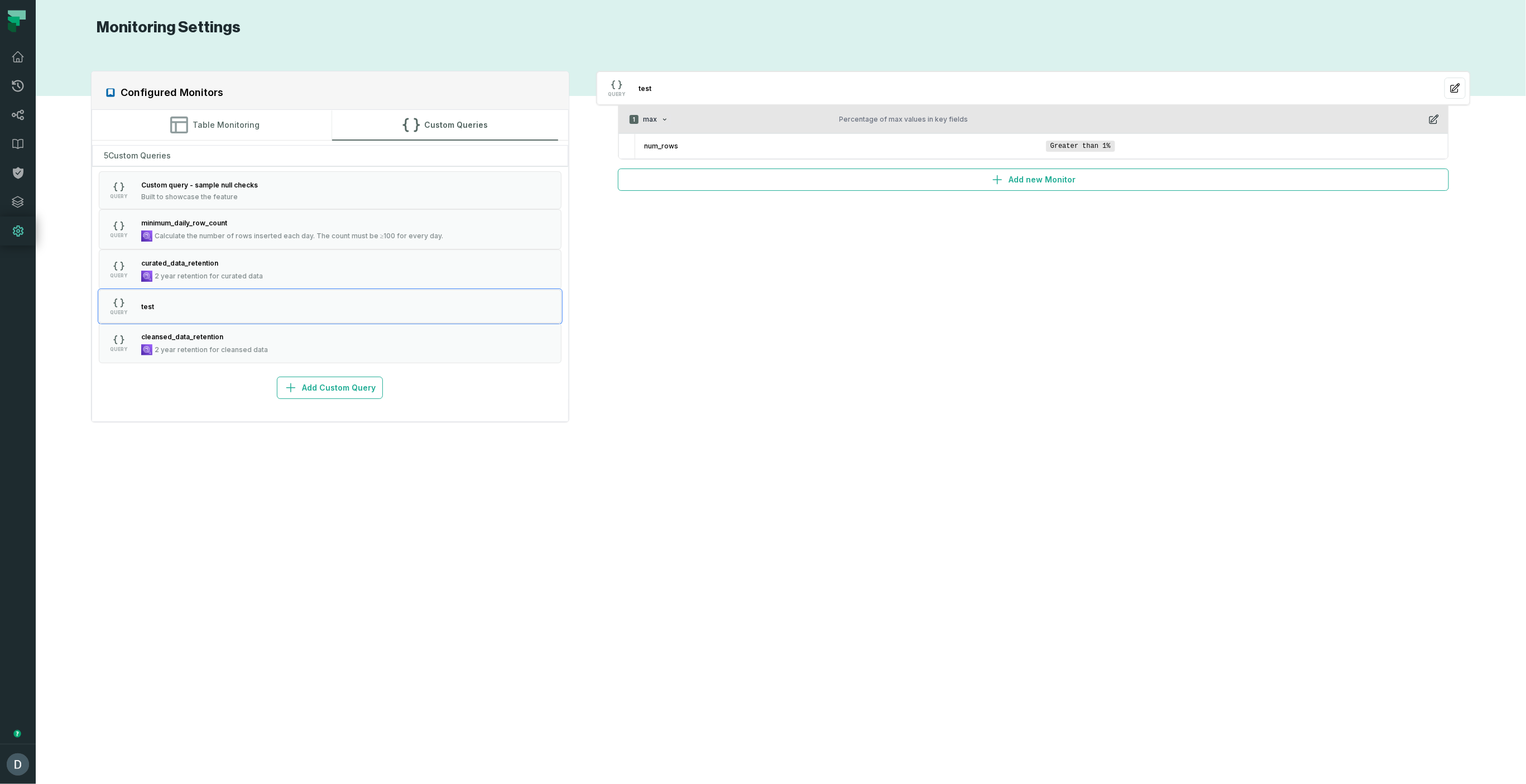
click at [1432, 118] on icon "button" at bounding box center [1433, 120] width 12 height 12
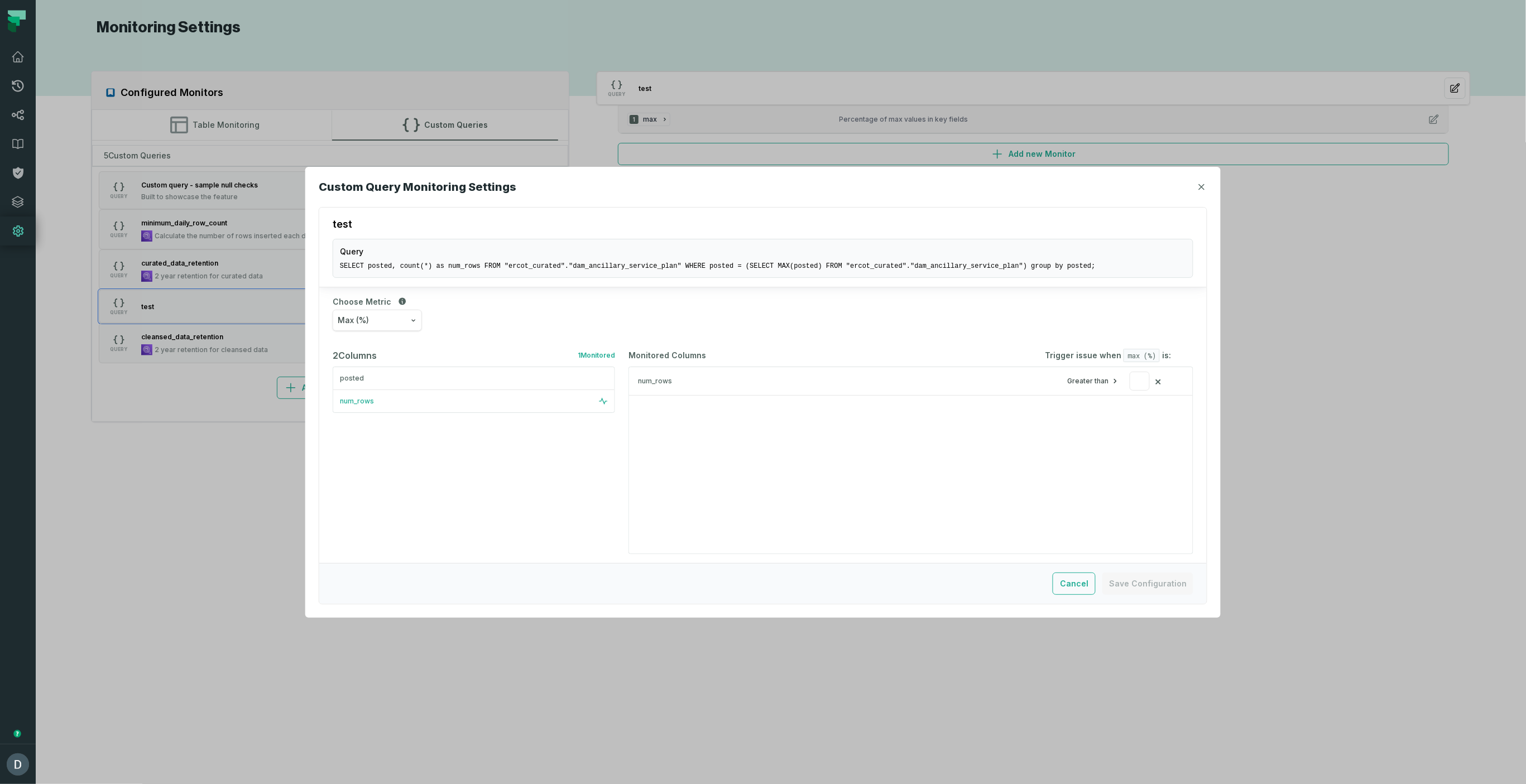
click at [385, 324] on button "Max (%)" at bounding box center [377, 320] width 89 height 21
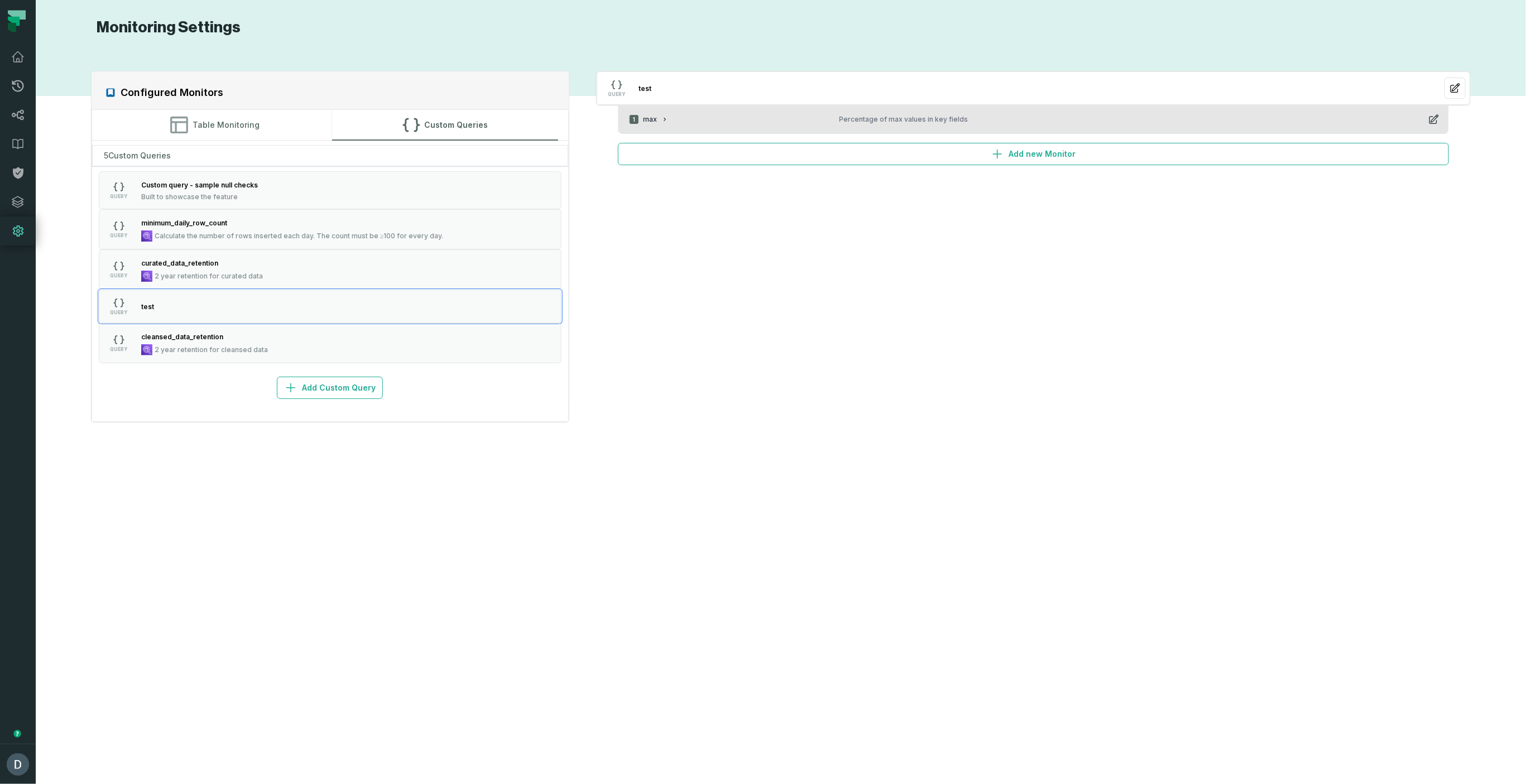
click at [971, 125] on div "1 max Percentage of max values in key fields" at bounding box center [1033, 119] width 812 height 13
click at [1430, 120] on icon "button" at bounding box center [1433, 120] width 12 height 12
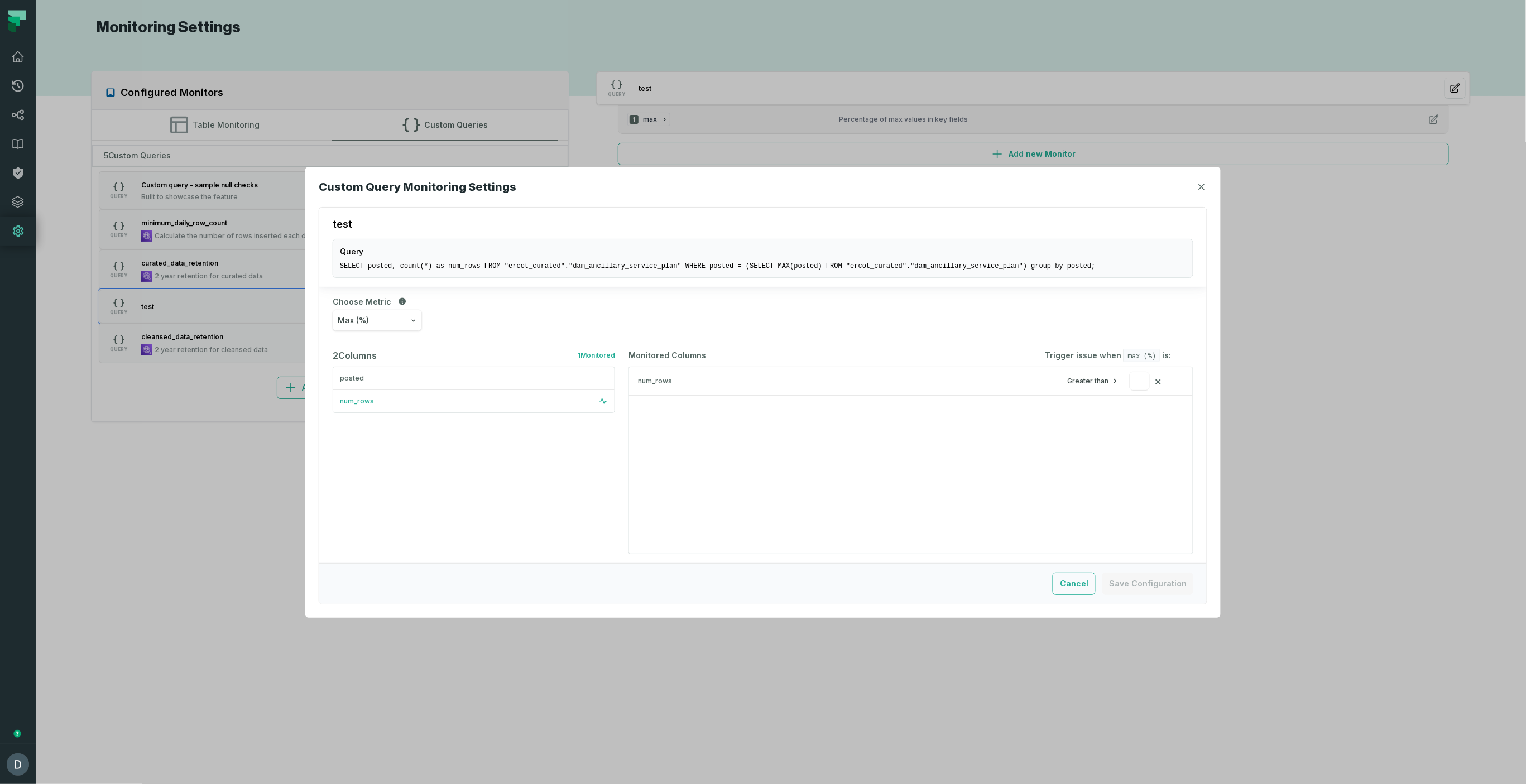
click at [406, 319] on button "Max (%)" at bounding box center [377, 320] width 89 height 21
click at [657, 303] on div "Choose [PERSON_NAME] (%) Null Count Zero Count True Count Row Count Distinct Va…" at bounding box center [763, 313] width 887 height 53
click at [406, 326] on button "Max (%)" at bounding box center [377, 320] width 89 height 21
click at [506, 324] on div "Max (%) Null Count Zero Count True Count Row Count Distinct Values Count Min Ma…" at bounding box center [763, 320] width 860 height 21
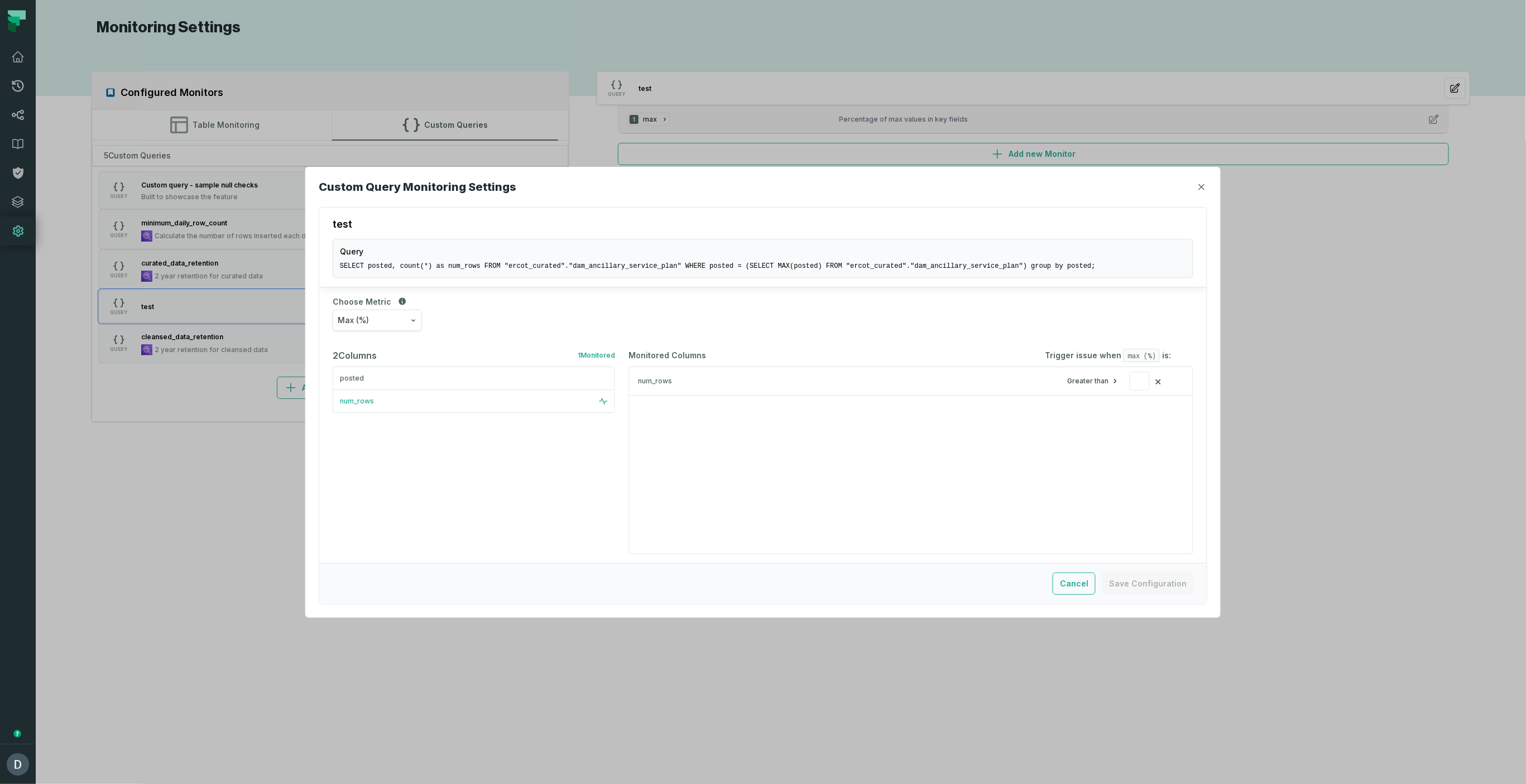
click at [364, 309] on button "Max (%)" at bounding box center [377, 320] width 89 height 21
click at [386, 369] on div "Zero Count" at bounding box center [382, 371] width 99 height 25
click at [424, 321] on div "Zero Count (%)" at bounding box center [763, 320] width 860 height 21
click at [413, 324] on button "Zero Count (%)" at bounding box center [377, 320] width 89 height 21
click at [495, 319] on div "Zero Count (%) Null Count Zero Count True Count Row Count Distinct Values Count…" at bounding box center [763, 320] width 860 height 21
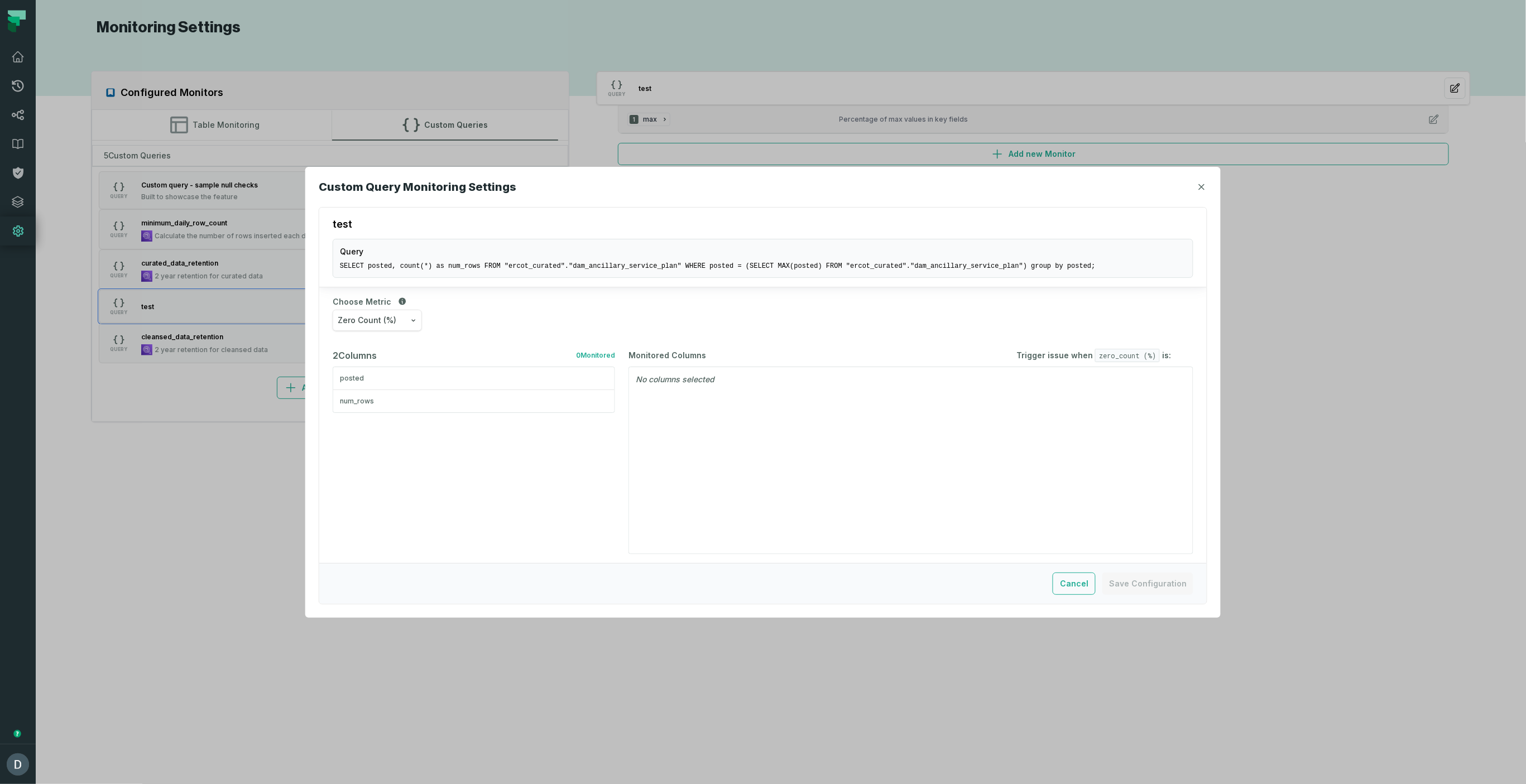
click at [396, 313] on button "Zero Count (%)" at bounding box center [377, 320] width 89 height 21
click at [700, 237] on div "test Query SELECT posted, count(*) as num_rows FROM "ercot_curated"."dam_ancill…" at bounding box center [763, 405] width 889 height 397
click at [1074, 577] on button "Cancel" at bounding box center [1074, 583] width 43 height 22
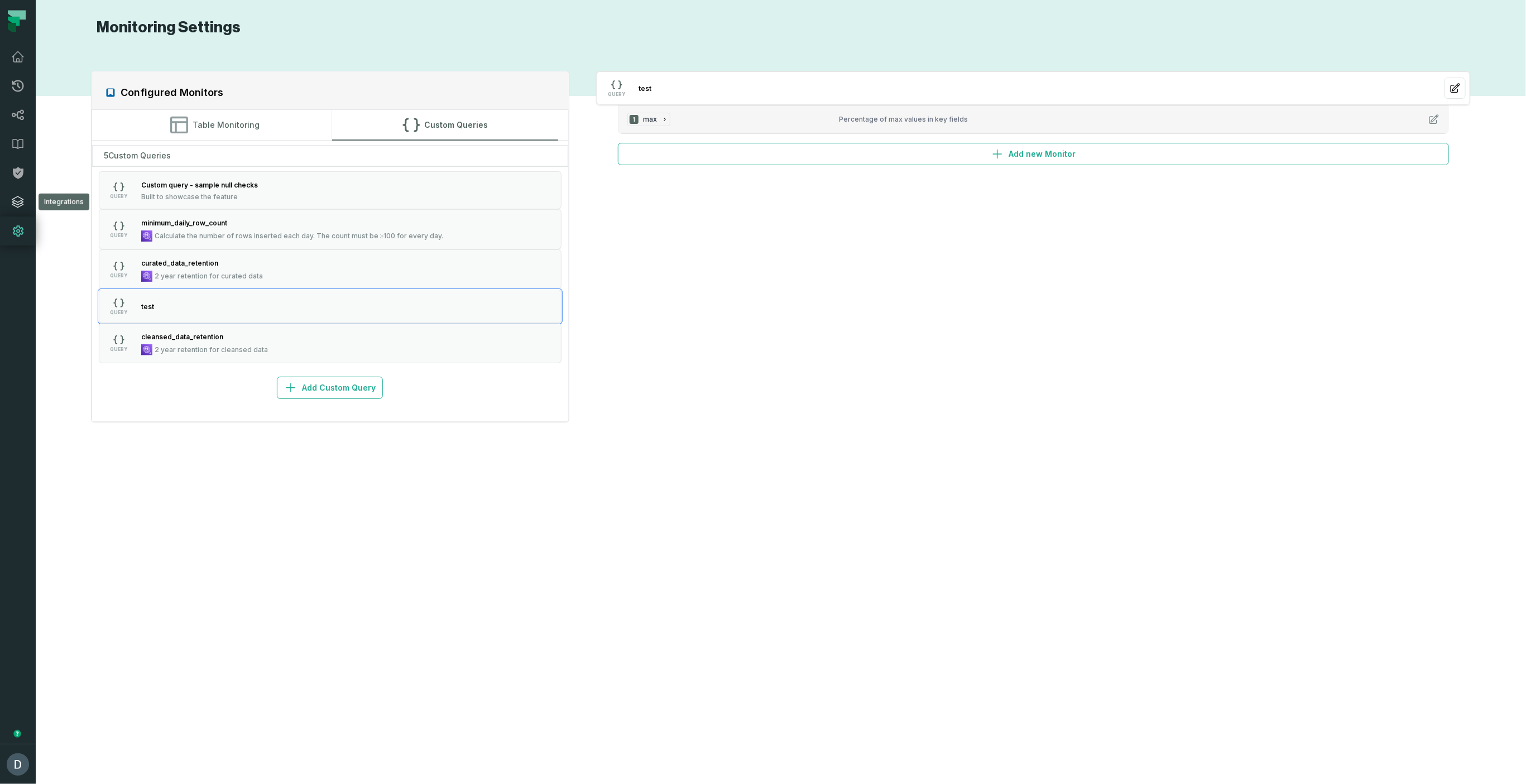
click at [15, 193] on link "Integrations" at bounding box center [18, 202] width 36 height 29
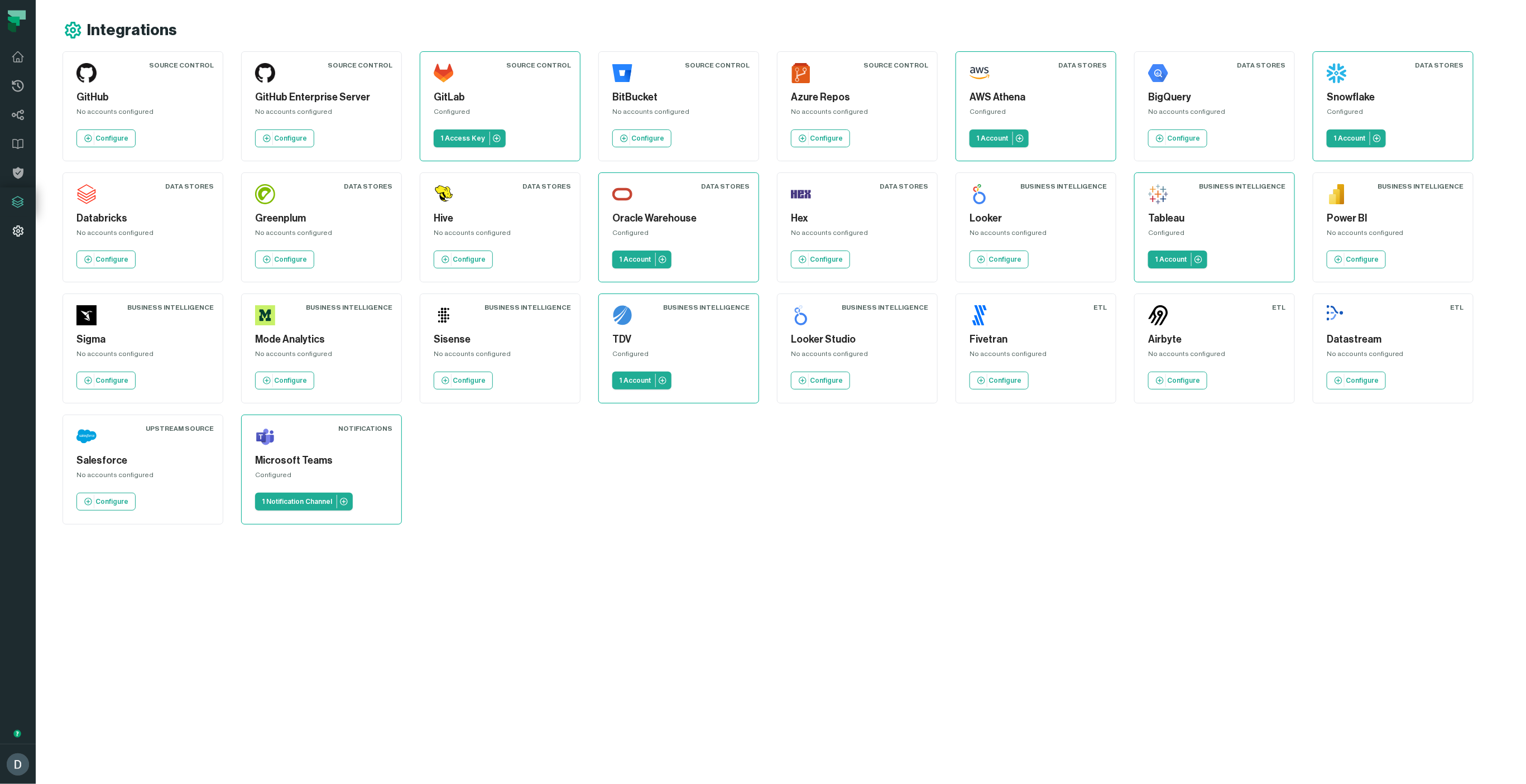
click at [14, 223] on link "Settings" at bounding box center [18, 231] width 36 height 29
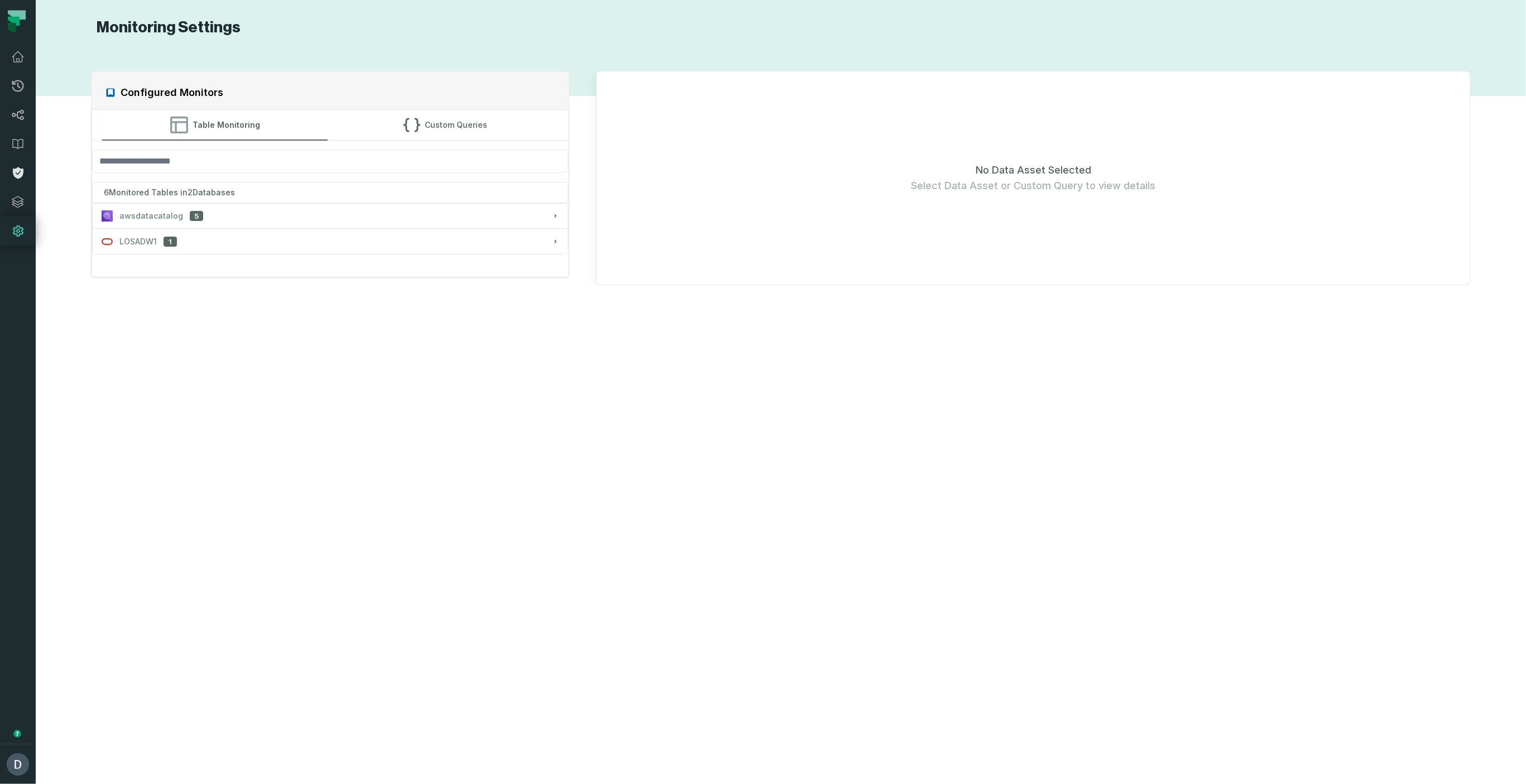
click at [19, 178] on icon at bounding box center [18, 173] width 11 height 12
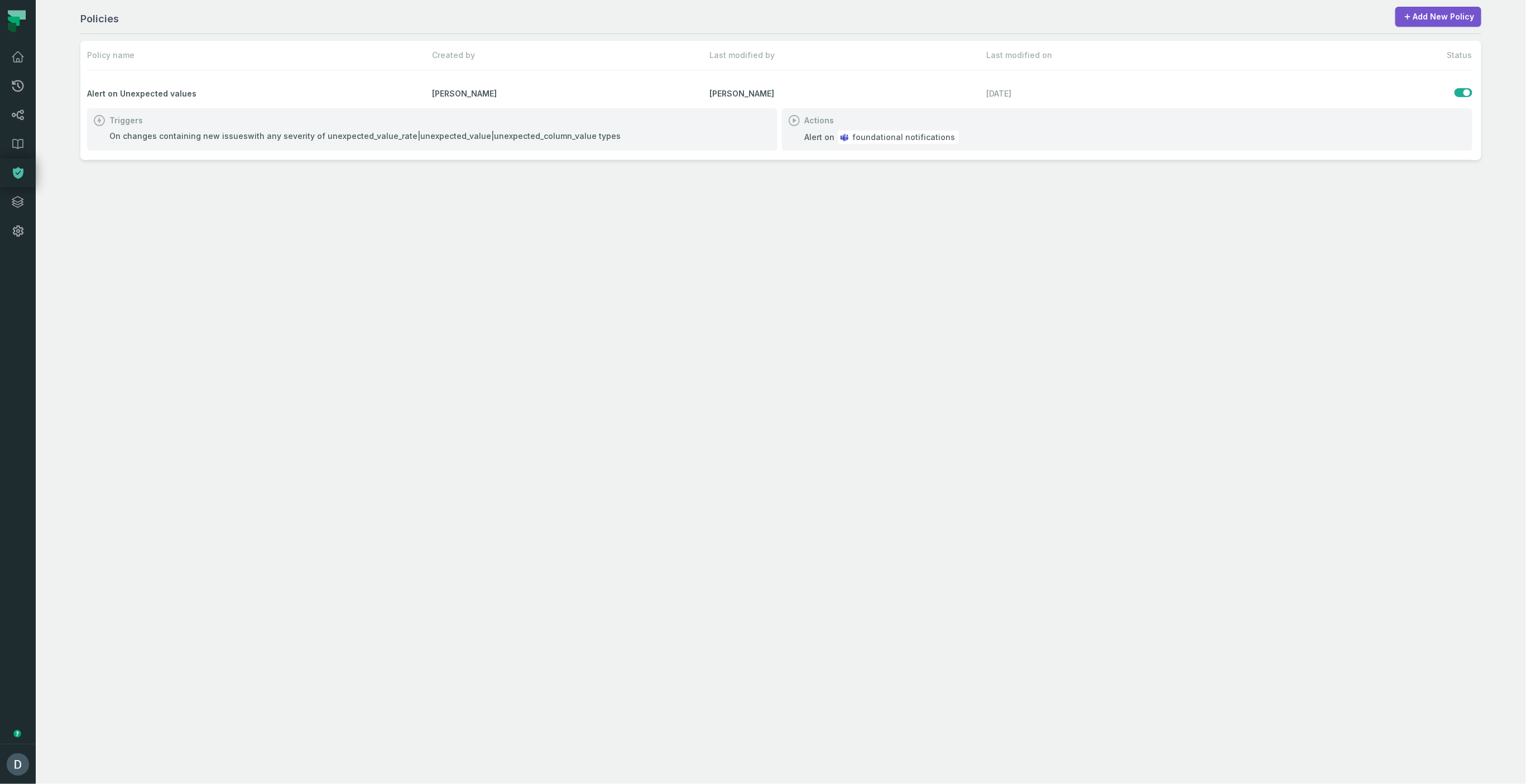
click at [252, 87] on div "Alert on Unexpected values [PERSON_NAME] [PERSON_NAME] [DATE] 4:38:10 PM" at bounding box center [780, 94] width 1385 height 29
click at [513, 129] on div "Triggers On changes containing new issues with any severity of unexpected_value…" at bounding box center [433, 129] width 691 height 43
click at [515, 135] on div "On changes containing new issues with any severity of unexpected_value_rate|une…" at bounding box center [365, 136] width 511 height 12
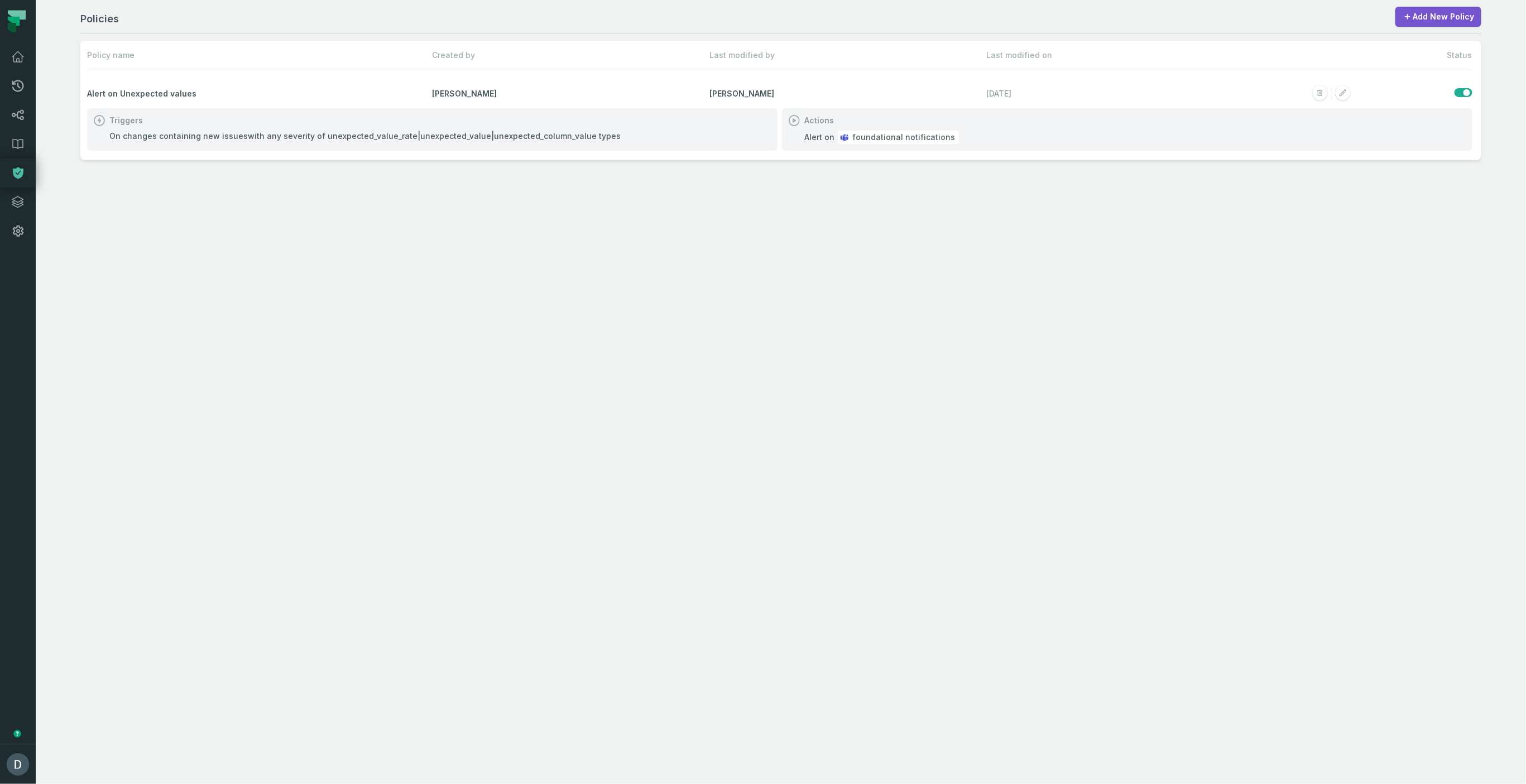
click at [878, 136] on span "foundational notifications" at bounding box center [903, 137] width 103 height 12
click at [308, 226] on div "Policies Add New Policy Policy name Created by Last modified by Last modified o…" at bounding box center [781, 392] width 1490 height 784
click at [439, 122] on div "Triggers" at bounding box center [432, 120] width 677 height 12
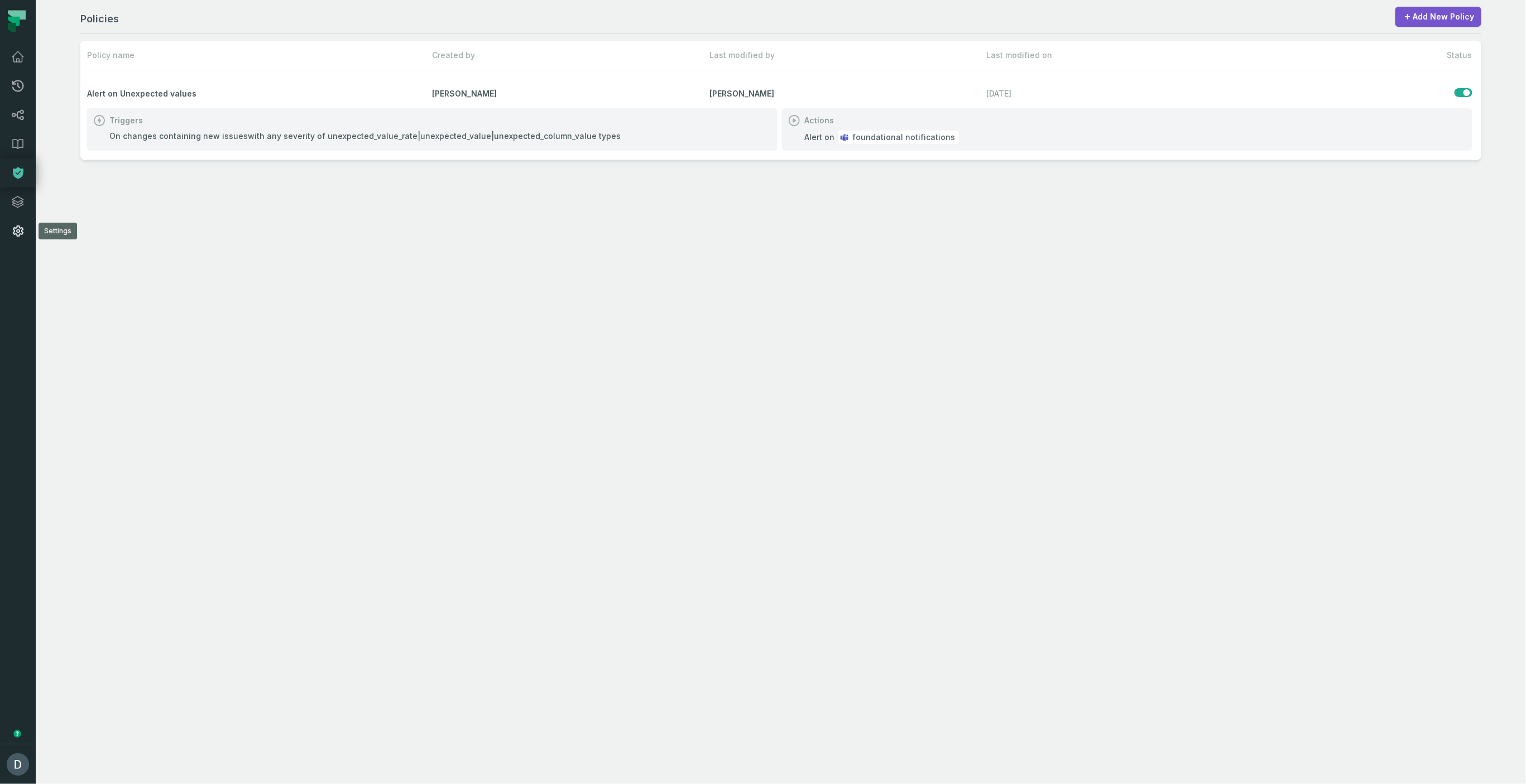
click at [18, 228] on icon at bounding box center [18, 230] width 13 height 13
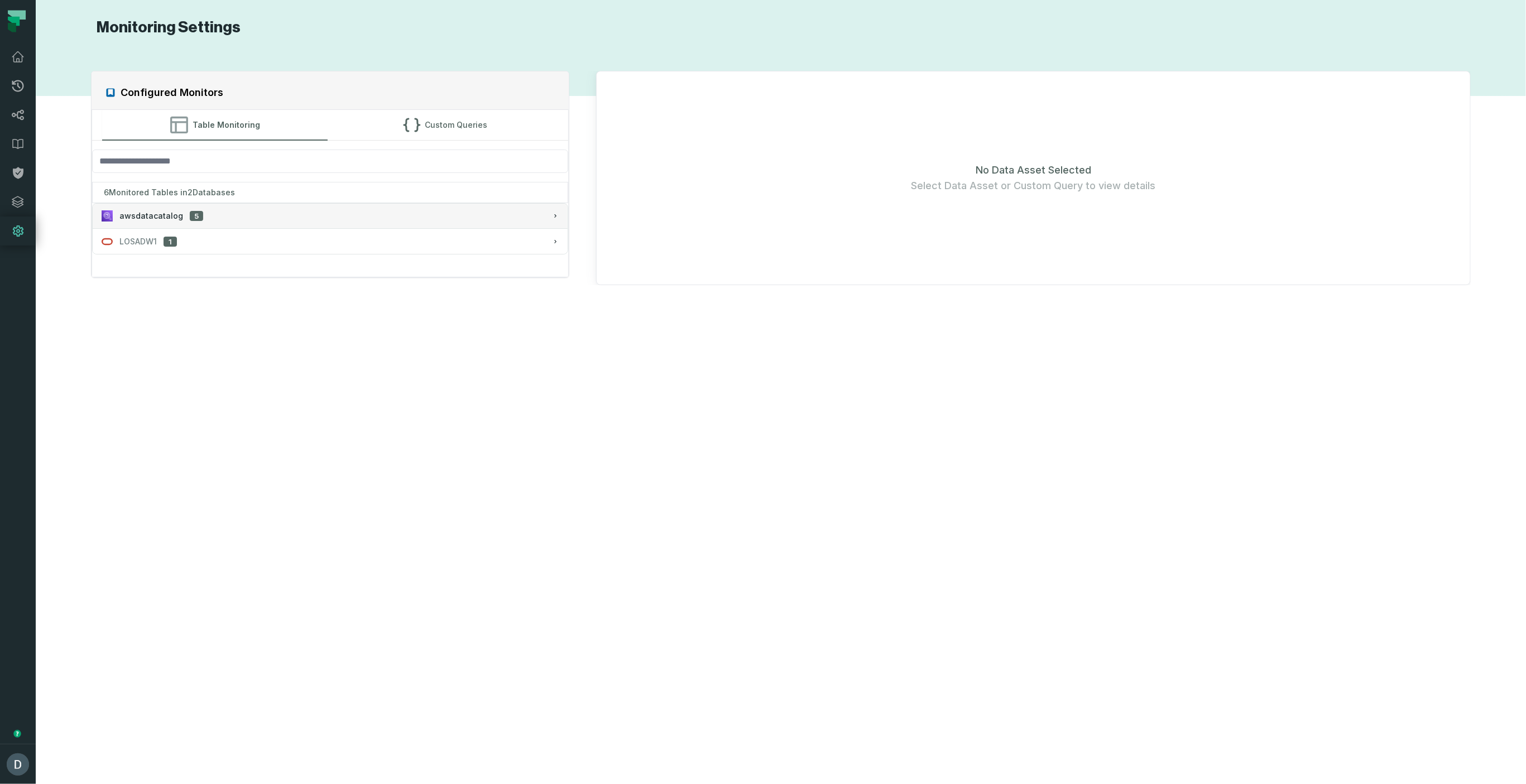
click at [190, 210] on span "5" at bounding box center [196, 216] width 13 height 11
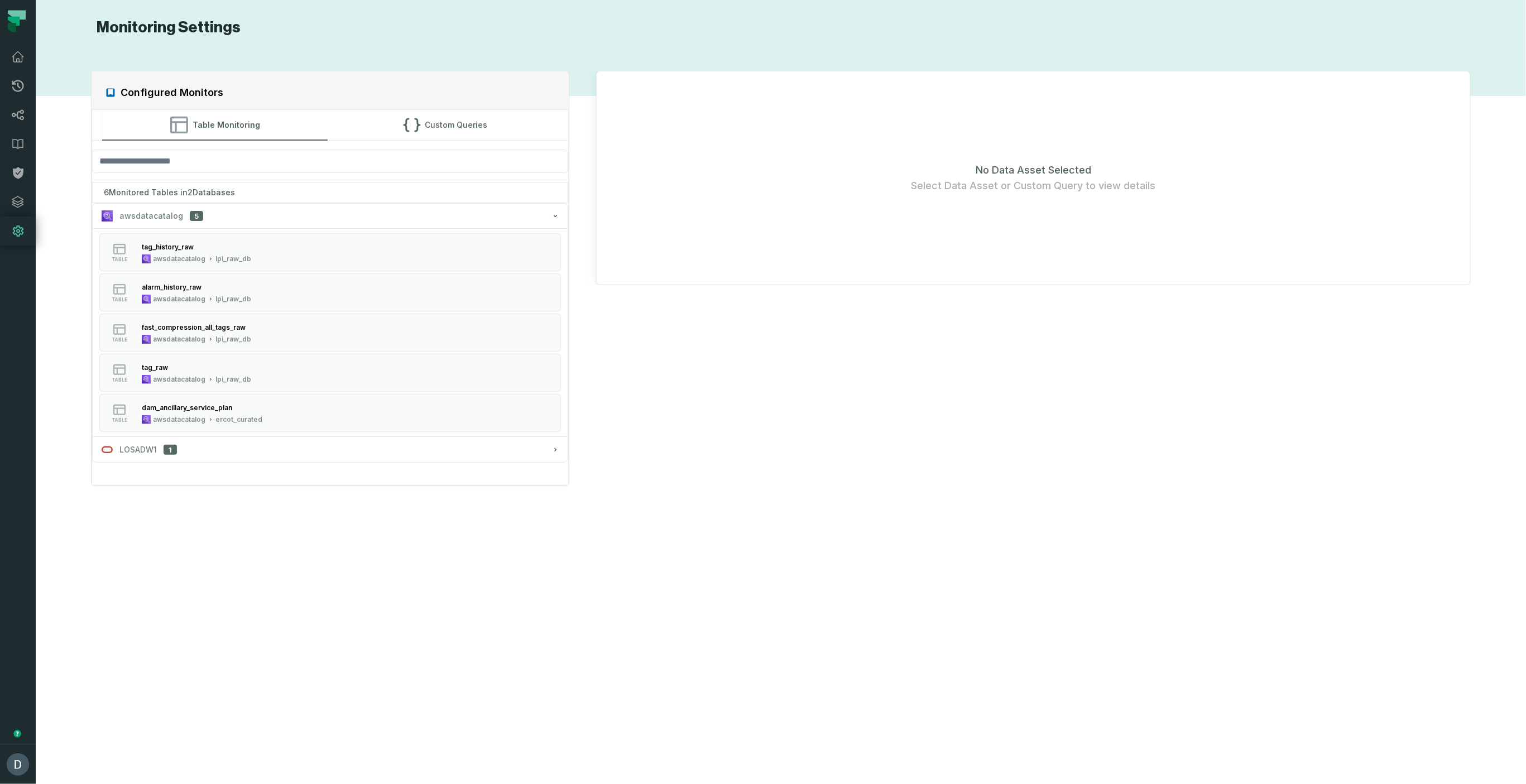
click at [211, 436] on div "awsdatacatalog 5 table tag_history_raw awsdatacatalog lpi_raw_db table alarm_hi…" at bounding box center [330, 333] width 475 height 259
click at [208, 444] on div "LOSADW1 1" at bounding box center [330, 450] width 457 height 12
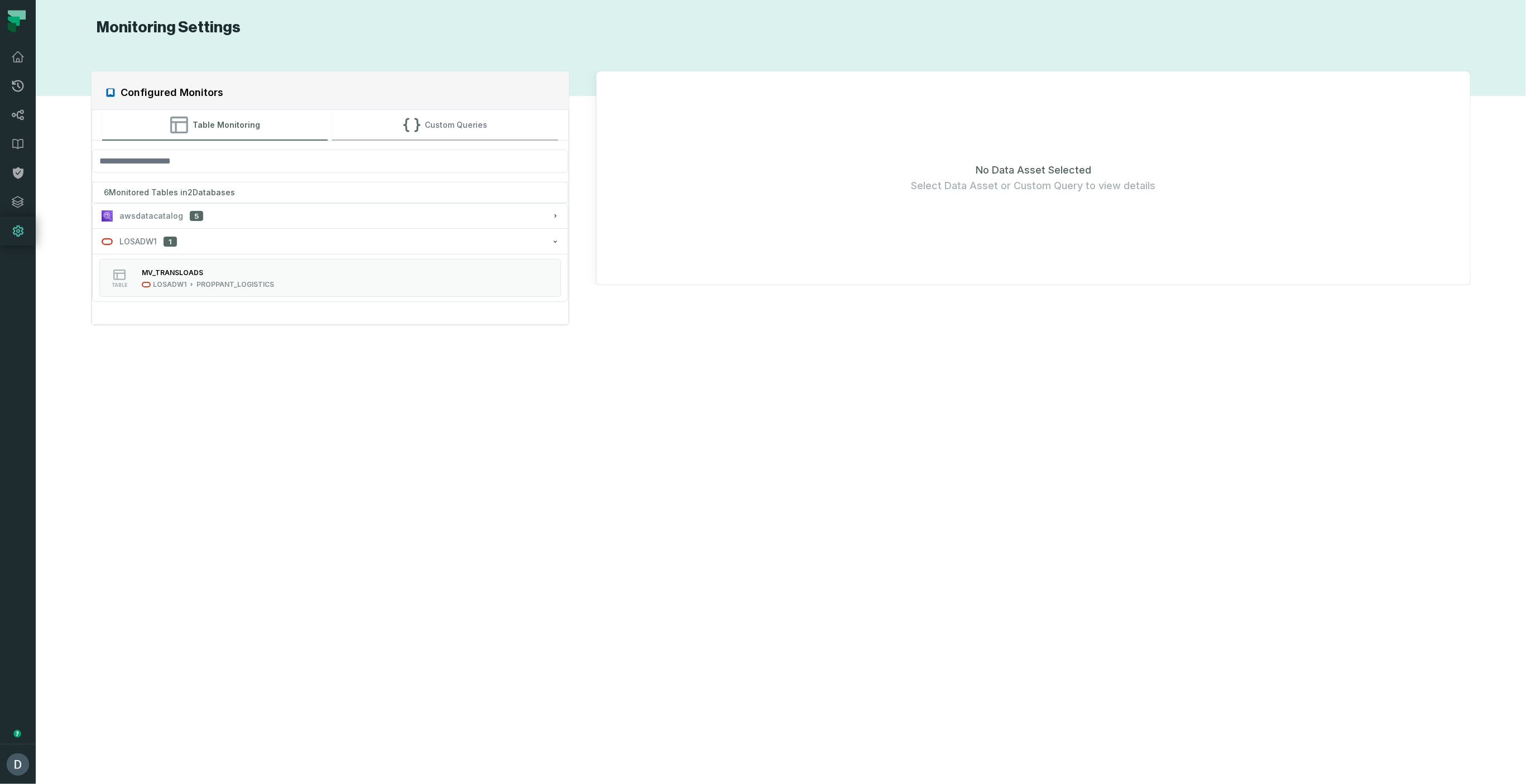
click at [418, 114] on button "Custom Queries" at bounding box center [444, 125] width 226 height 30
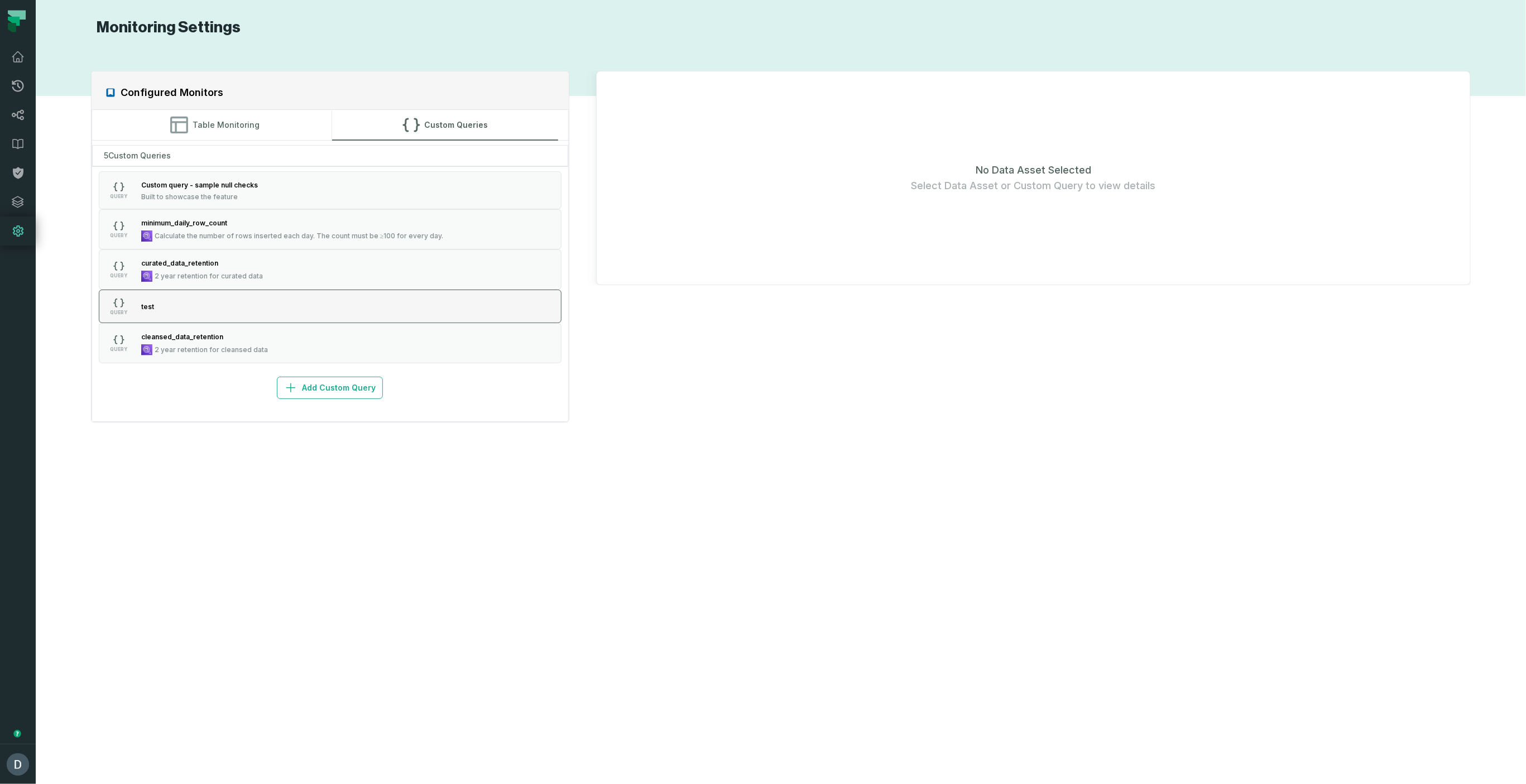
click at [174, 310] on button "QUERY test" at bounding box center [330, 307] width 462 height 34
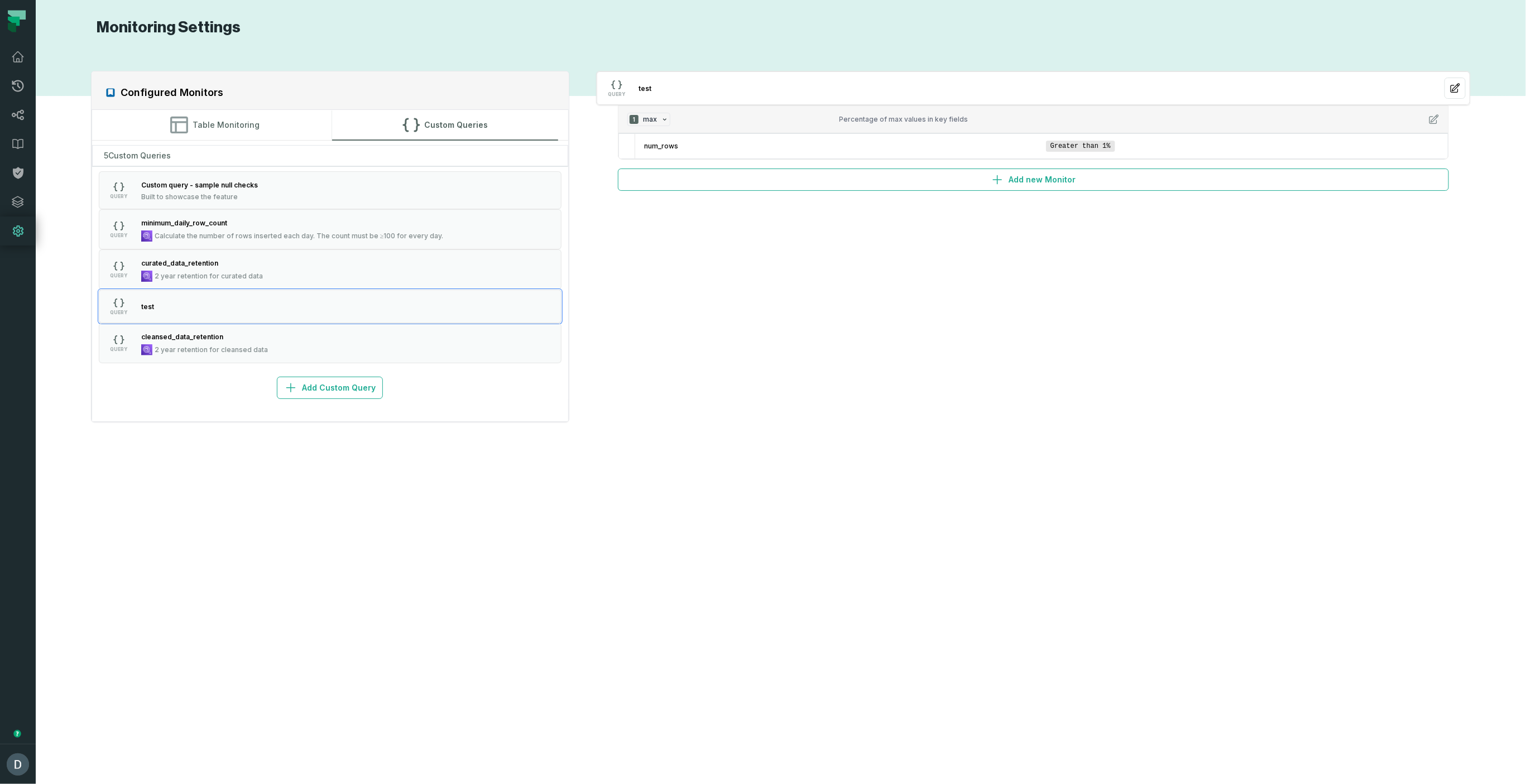
click at [959, 426] on div "Configured Monitors Table Monitoring Custom Queries 5 Custom Queries QUERY Cust…" at bounding box center [781, 410] width 1468 height 720
